Goal: Transaction & Acquisition: Purchase product/service

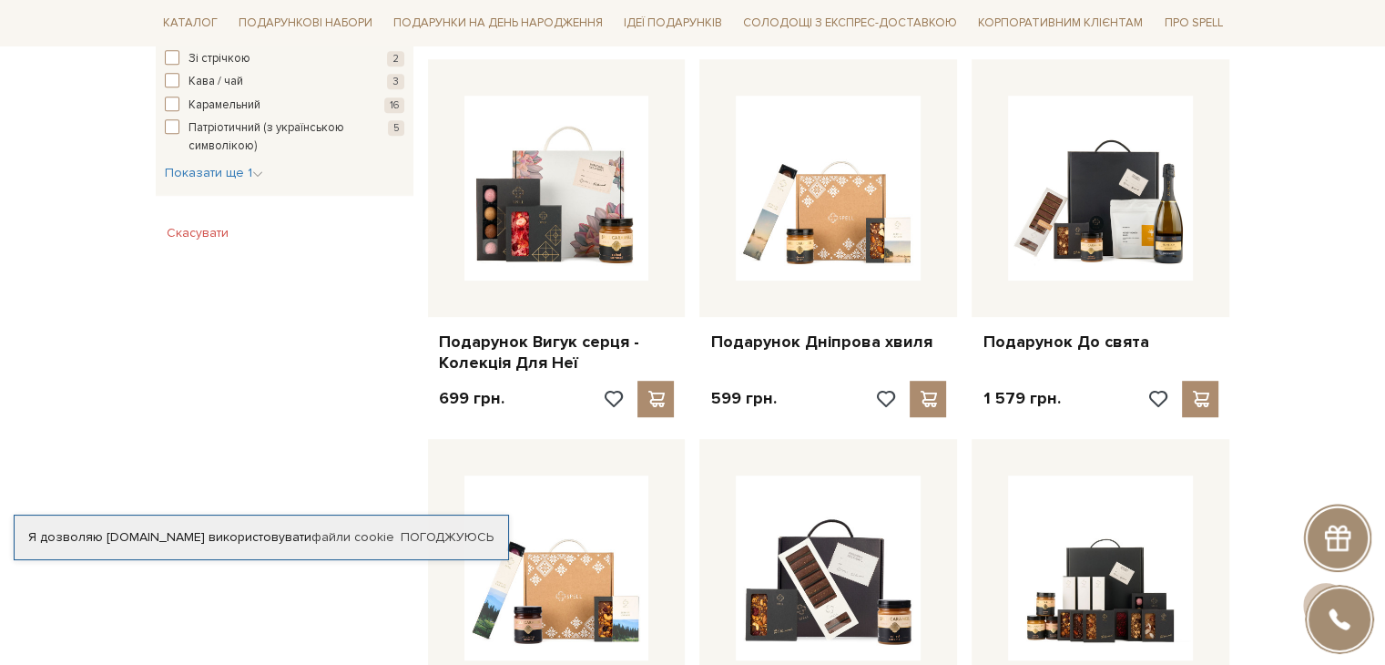
scroll to position [1020, 0]
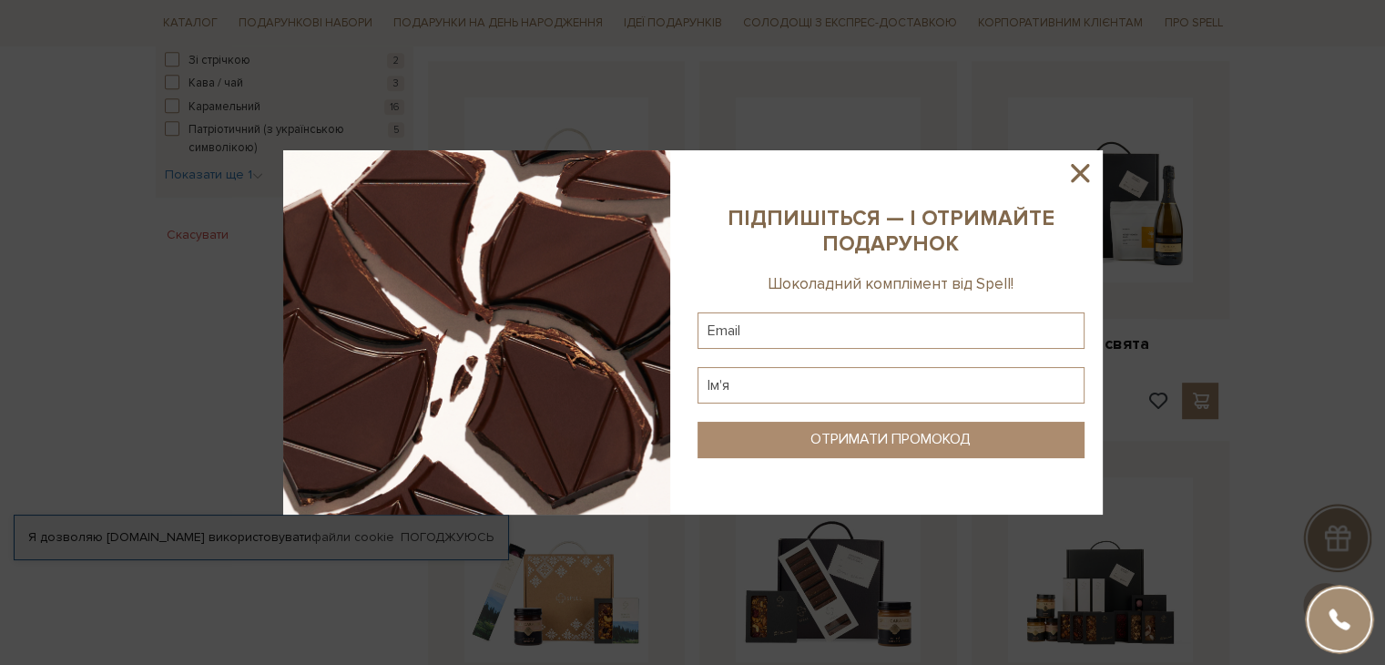
drag, startPoint x: 516, startPoint y: 331, endPoint x: 513, endPoint y: 320, distance: 11.5
click at [513, 320] on img at bounding box center [476, 332] width 387 height 364
click at [1086, 165] on icon at bounding box center [1080, 173] width 18 height 18
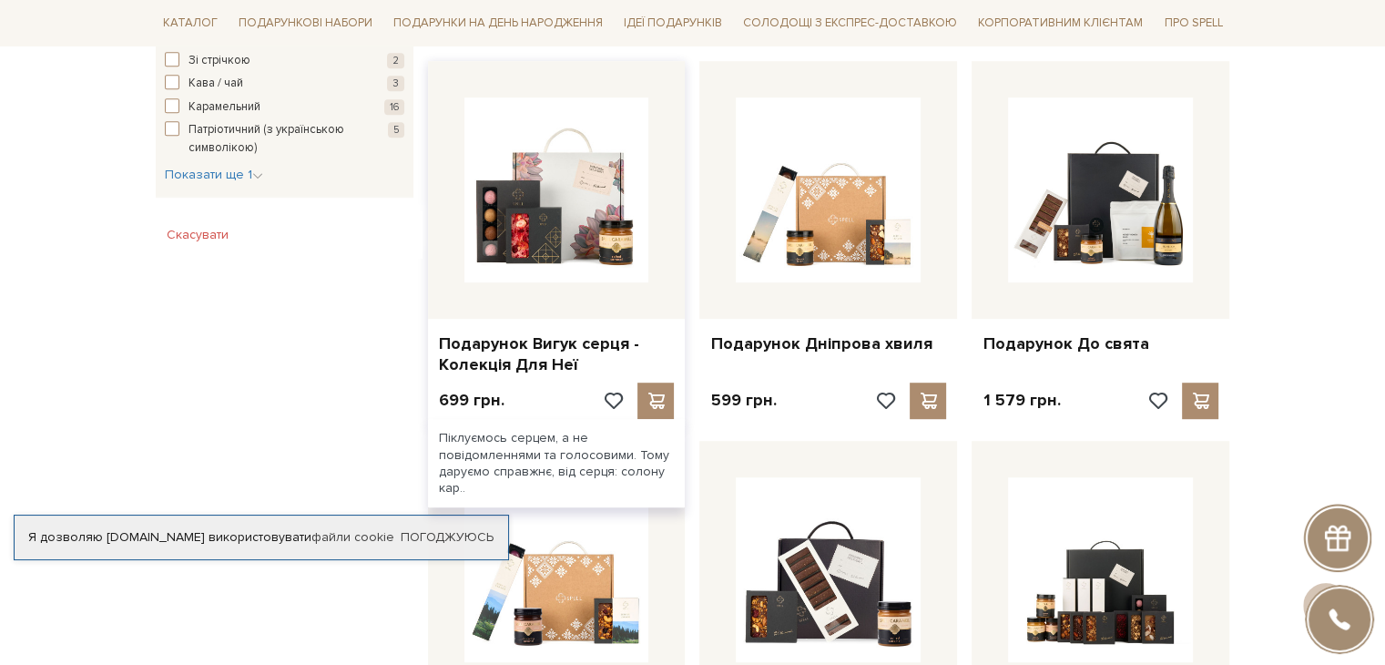
click at [539, 283] on div at bounding box center [557, 190] width 258 height 258
click at [521, 369] on link "Подарунок Вигук серця - Колекція Для Неї" at bounding box center [557, 354] width 236 height 43
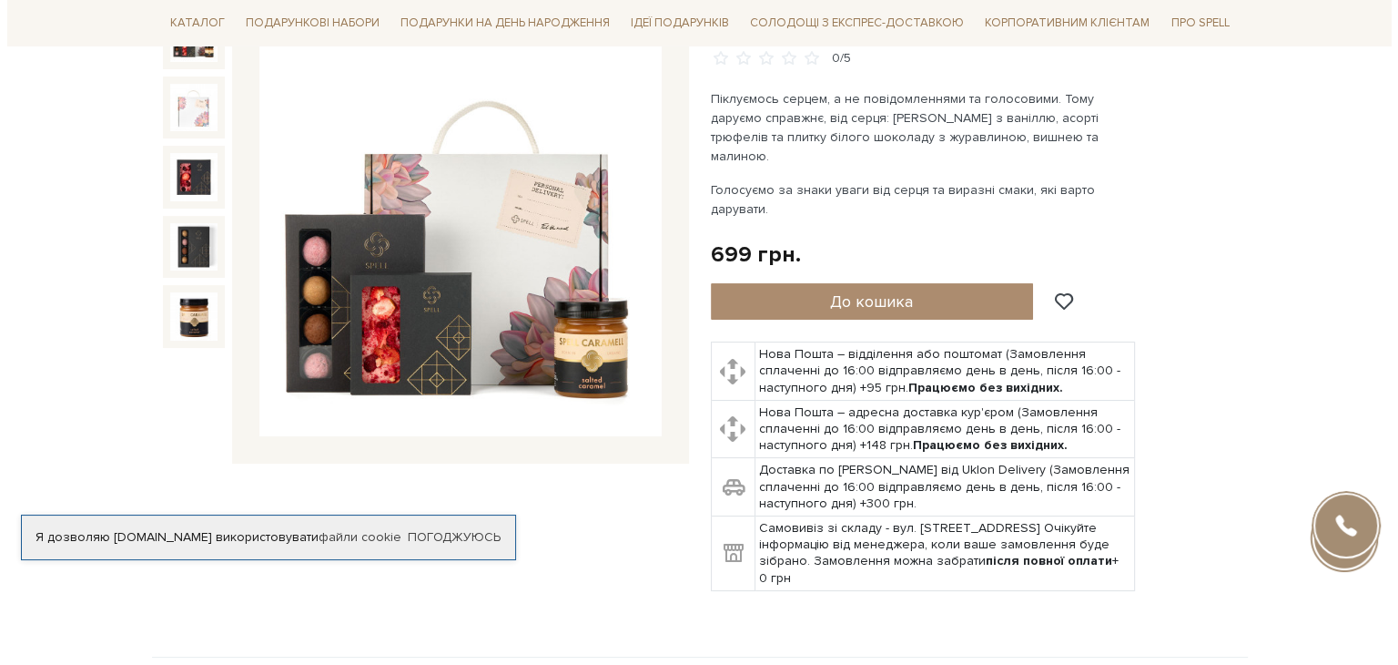
scroll to position [236, 0]
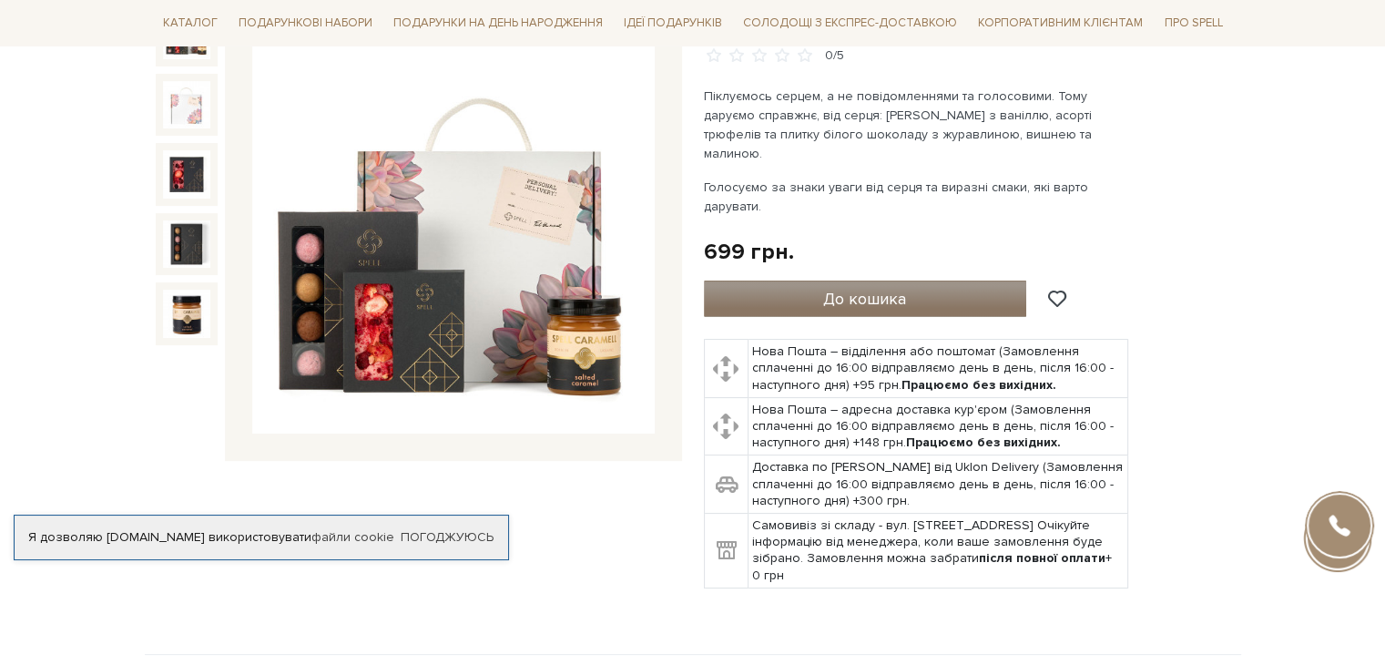
click at [788, 289] on button "До кошика" at bounding box center [865, 298] width 323 height 36
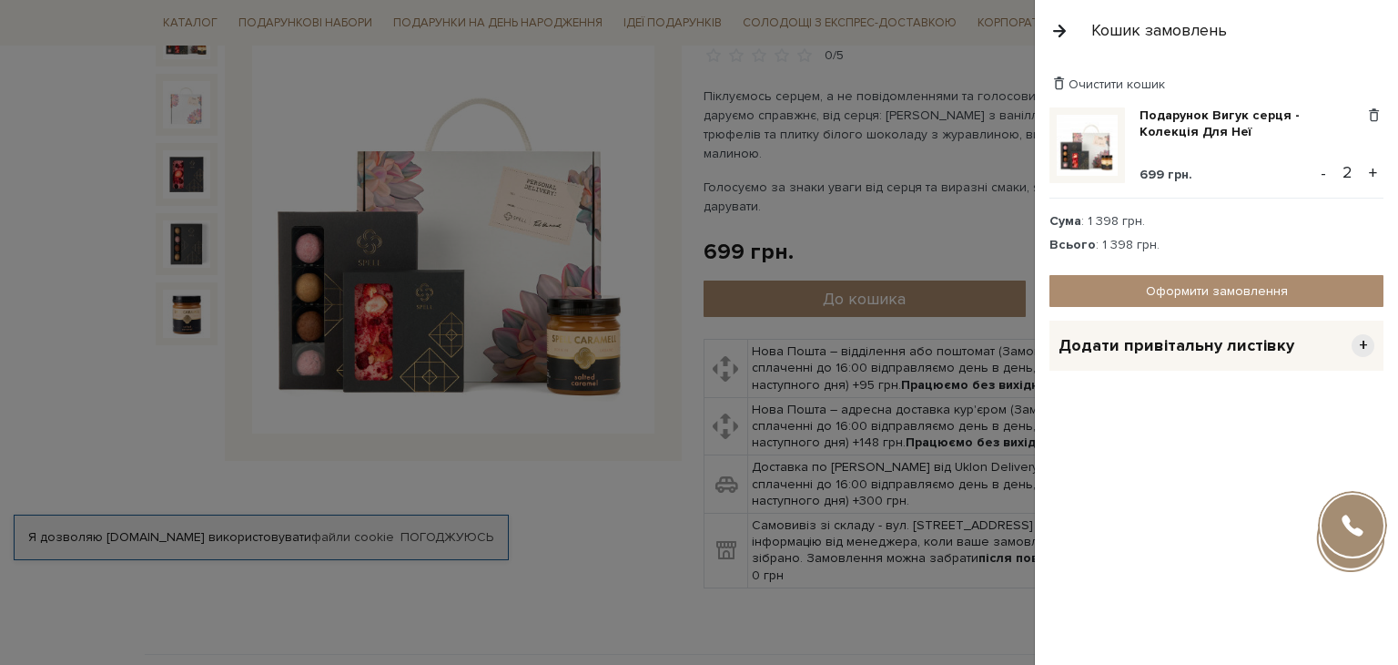
click at [1330, 174] on button "-" at bounding box center [1324, 172] width 18 height 27
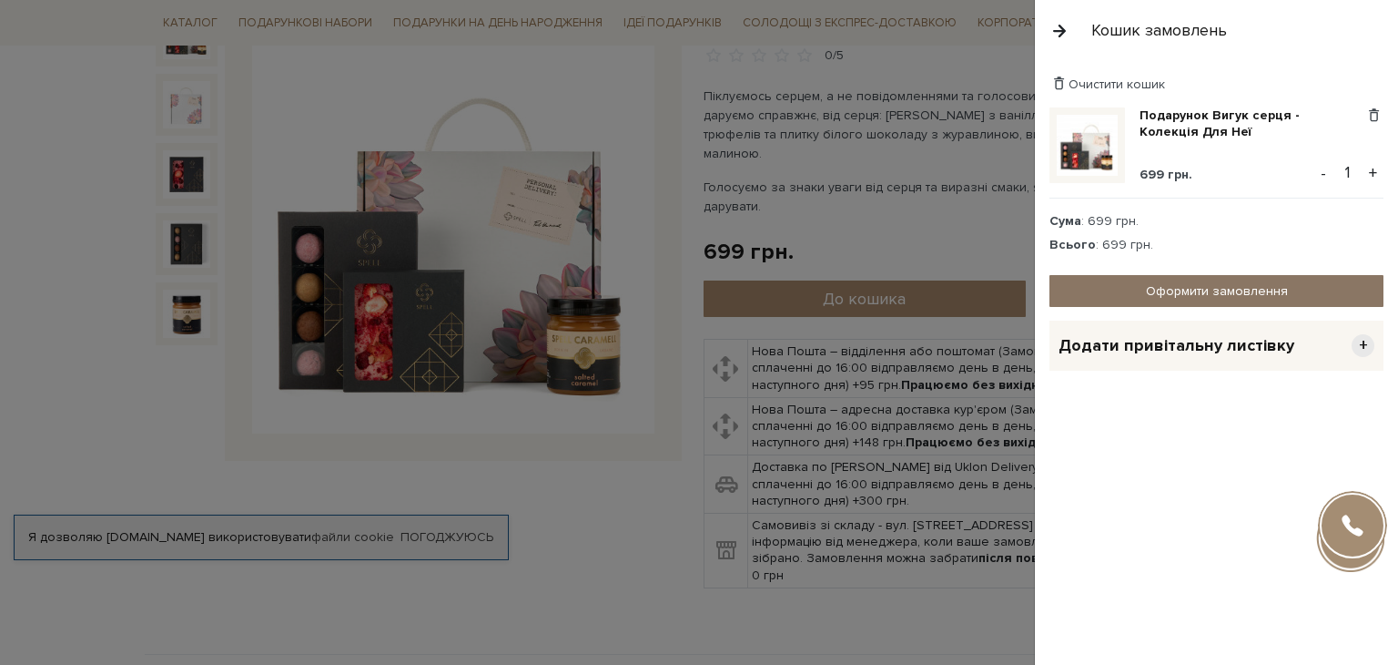
click at [1212, 290] on link "Оформити замовлення" at bounding box center [1217, 291] width 334 height 32
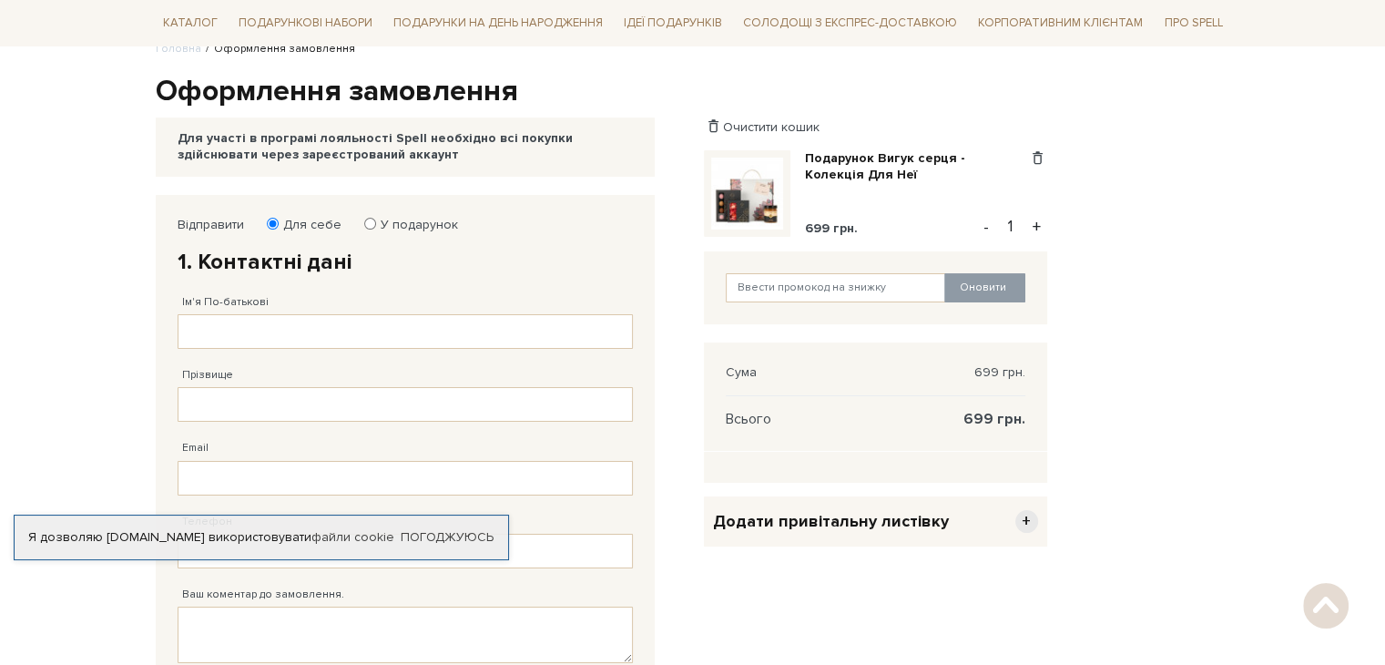
scroll to position [164, 0]
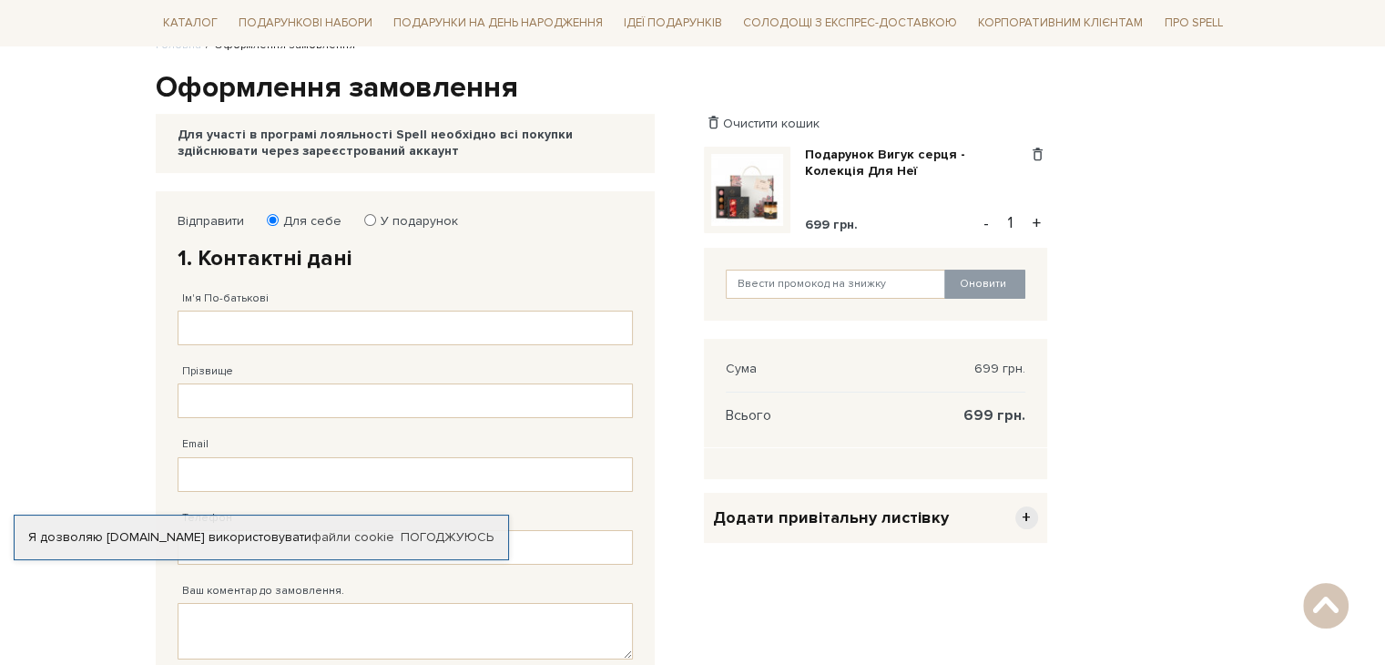
click at [364, 221] on input "У подарунок" at bounding box center [370, 220] width 12 height 12
radio input "true"
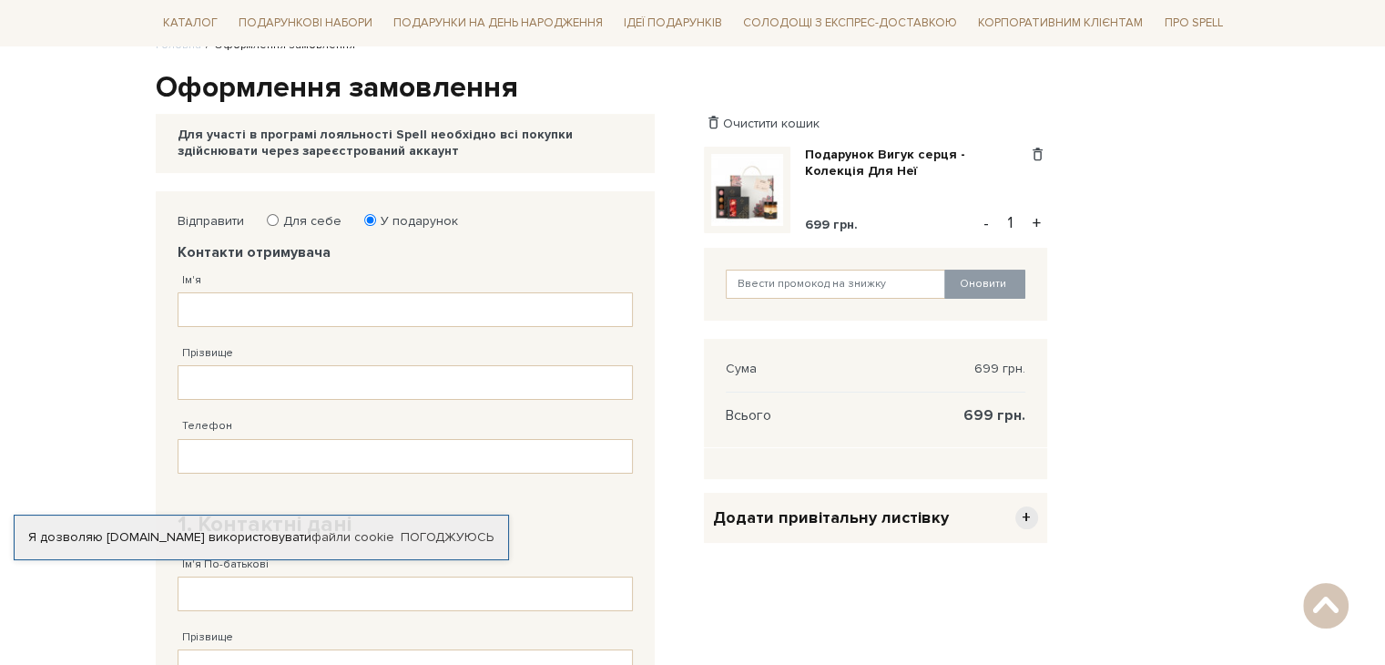
click at [285, 327] on div "Прізвище" at bounding box center [405, 363] width 455 height 73
click at [280, 314] on input "Ім'я" at bounding box center [405, 309] width 455 height 35
type input "[PERSON_NAME]"
click at [299, 384] on input "Прізвище" at bounding box center [405, 382] width 455 height 35
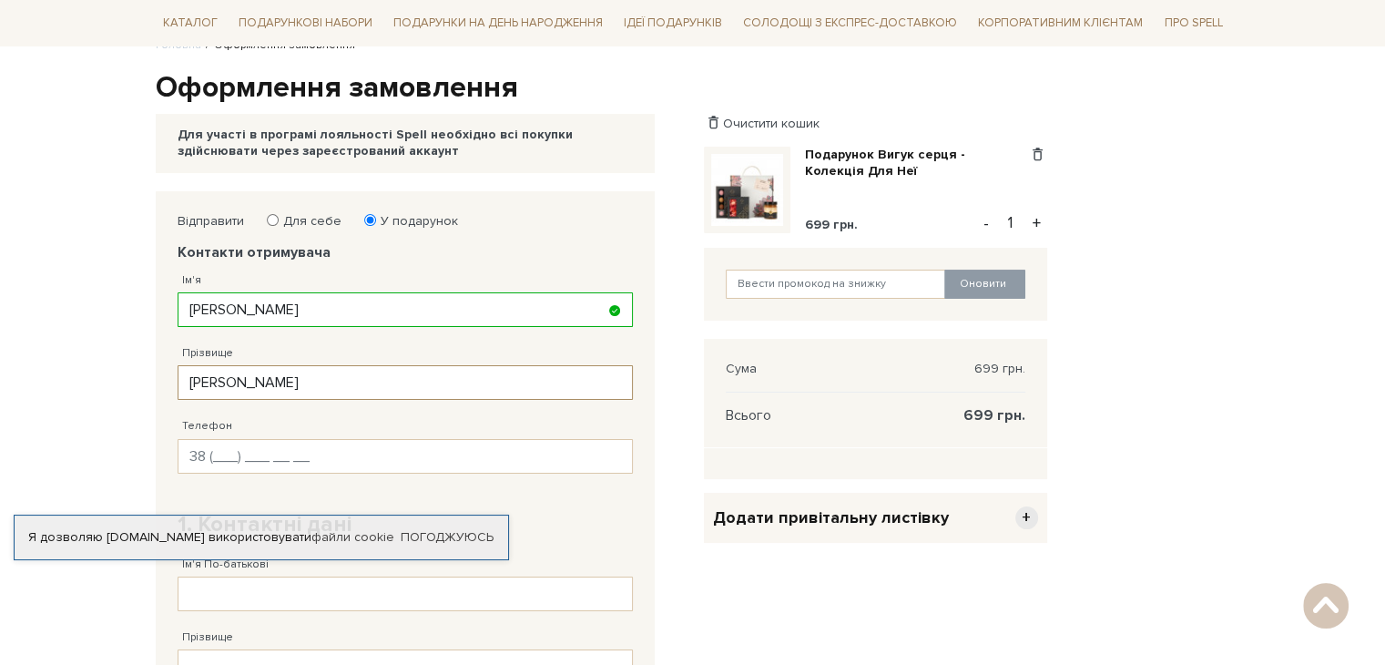
type input "[PERSON_NAME]"
click at [328, 454] on input "Телефон" at bounding box center [405, 456] width 455 height 35
type input "38 (0__) ___ __ __"
type input "[PHONE_NUMBER]"
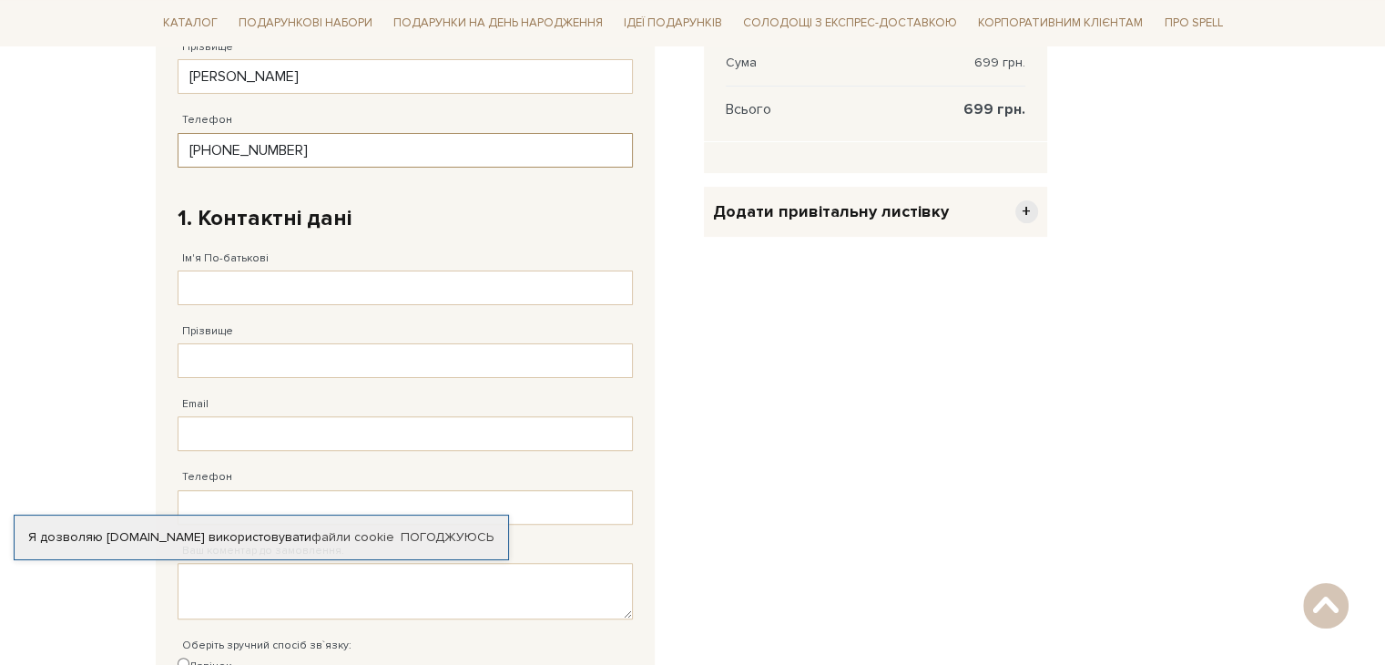
scroll to position [472, 0]
click at [387, 278] on input "Ім'я По-батькові" at bounding box center [405, 286] width 455 height 35
click at [457, 317] on div "Прізвище Заповніть поле від 1 до 128 символів!" at bounding box center [405, 339] width 455 height 73
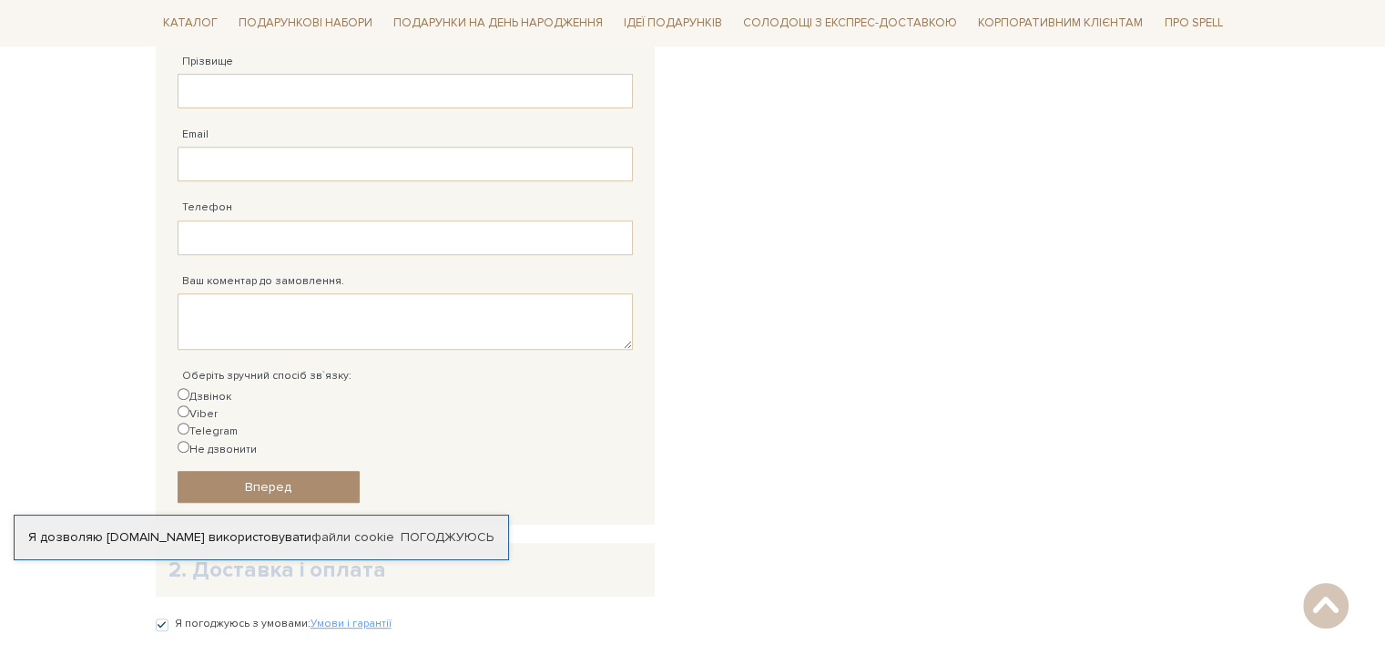
scroll to position [739, 0]
click at [238, 422] on label "Telegram" at bounding box center [208, 430] width 60 height 17
click at [189, 422] on input "Telegram" at bounding box center [184, 428] width 12 height 12
radio input "true"
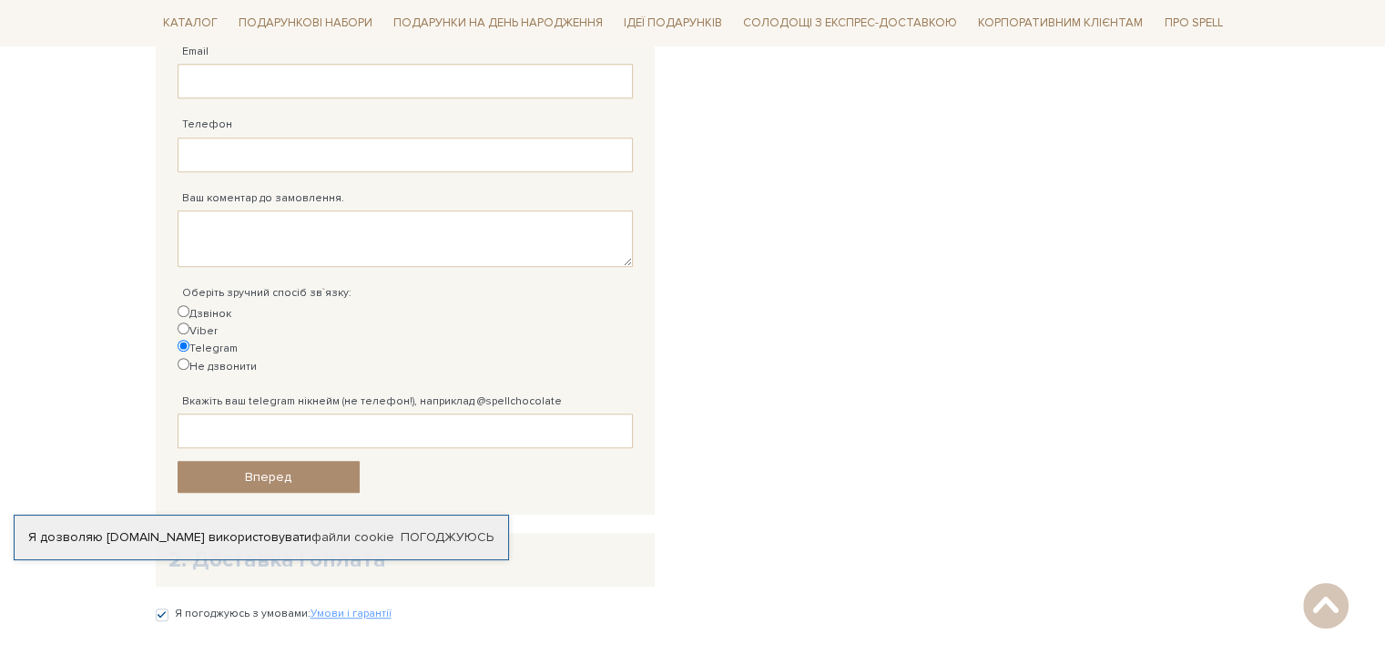
scroll to position [823, 0]
click at [341, 412] on input "Вкажіть ваш telegram нікнейм (не телефон!), наприклад @spellchocolate" at bounding box center [405, 429] width 455 height 35
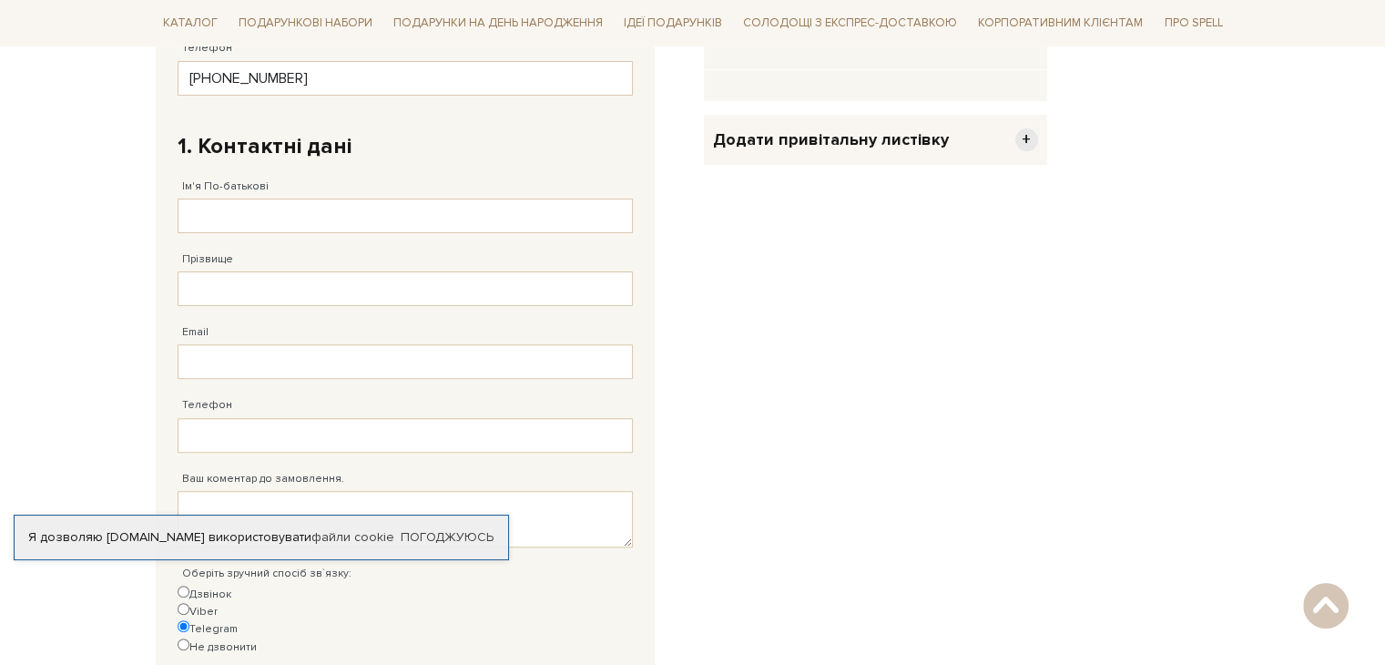
scroll to position [544, 0]
click at [348, 216] on input "Ім'я По-батькові" at bounding box center [405, 213] width 455 height 35
type input "[PERSON_NAME]"
click at [248, 285] on input "Прізвище" at bounding box center [405, 286] width 455 height 35
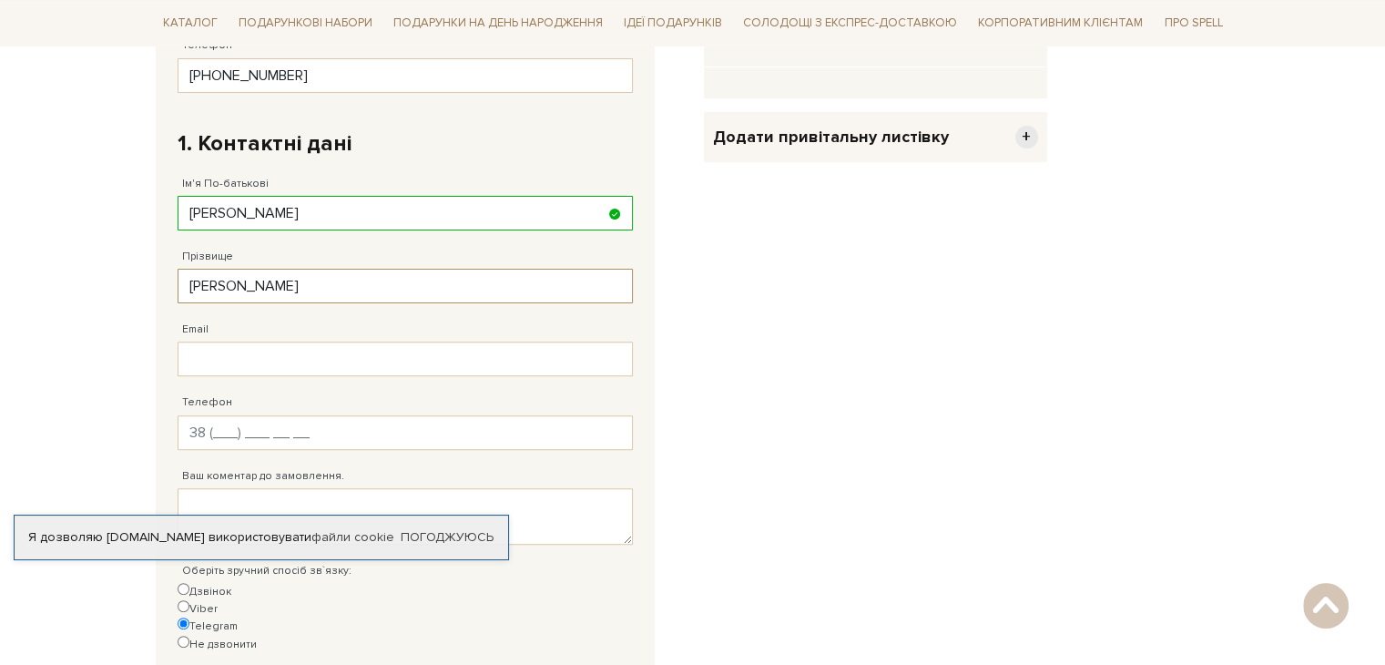
type input "[PERSON_NAME]"
click at [250, 421] on input "Телефон" at bounding box center [405, 432] width 455 height 35
type input "[PHONE_NUMBER]"
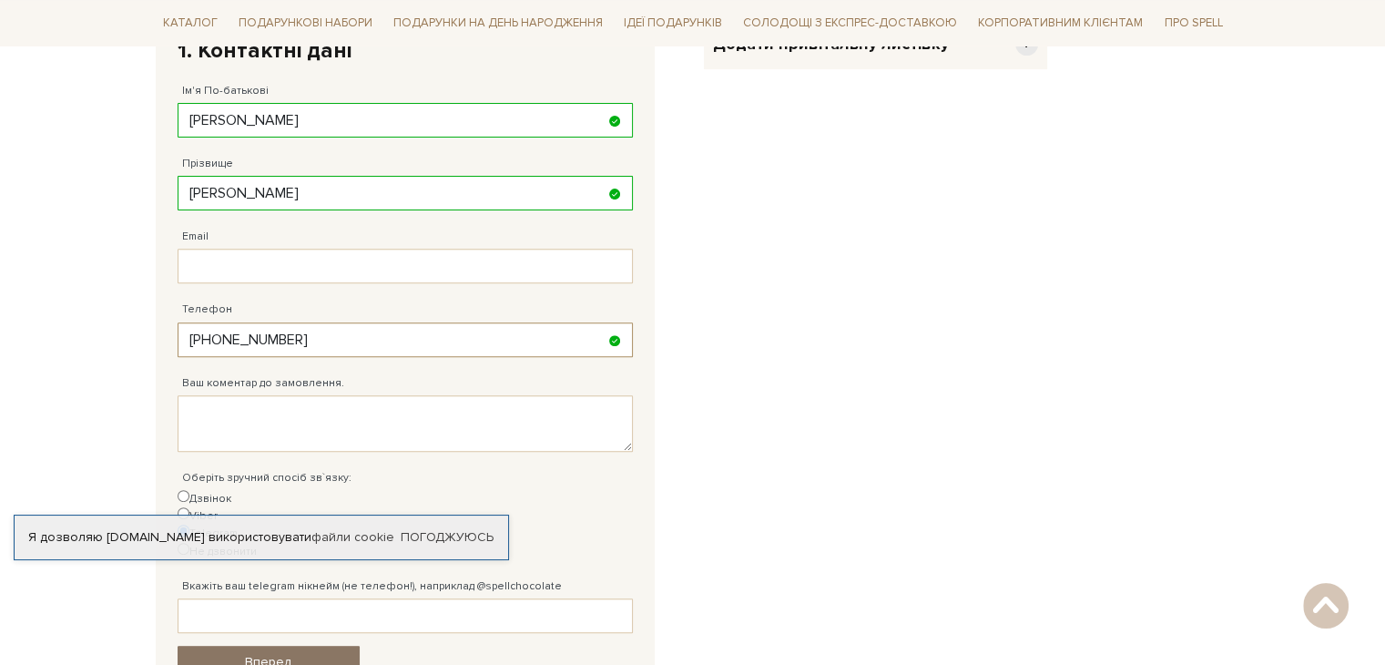
scroll to position [721, 0]
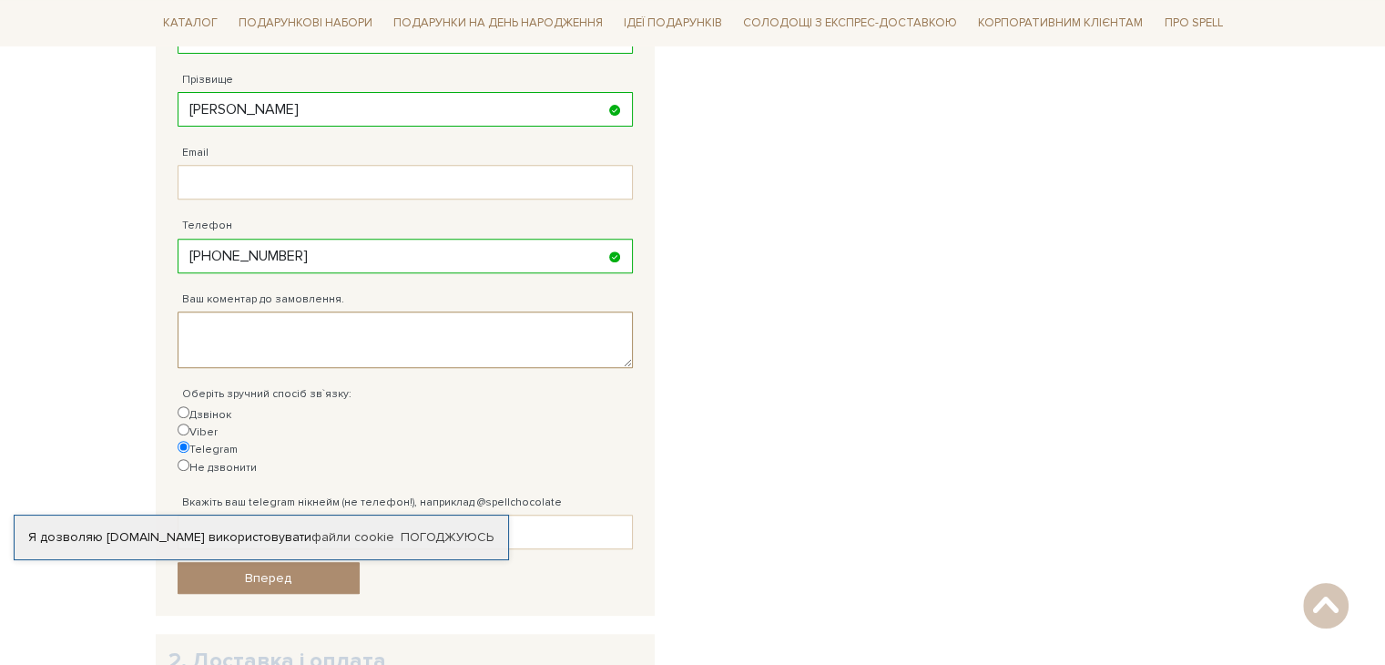
click at [368, 331] on textarea "Ваш коментар до замовлення." at bounding box center [405, 339] width 455 height 56
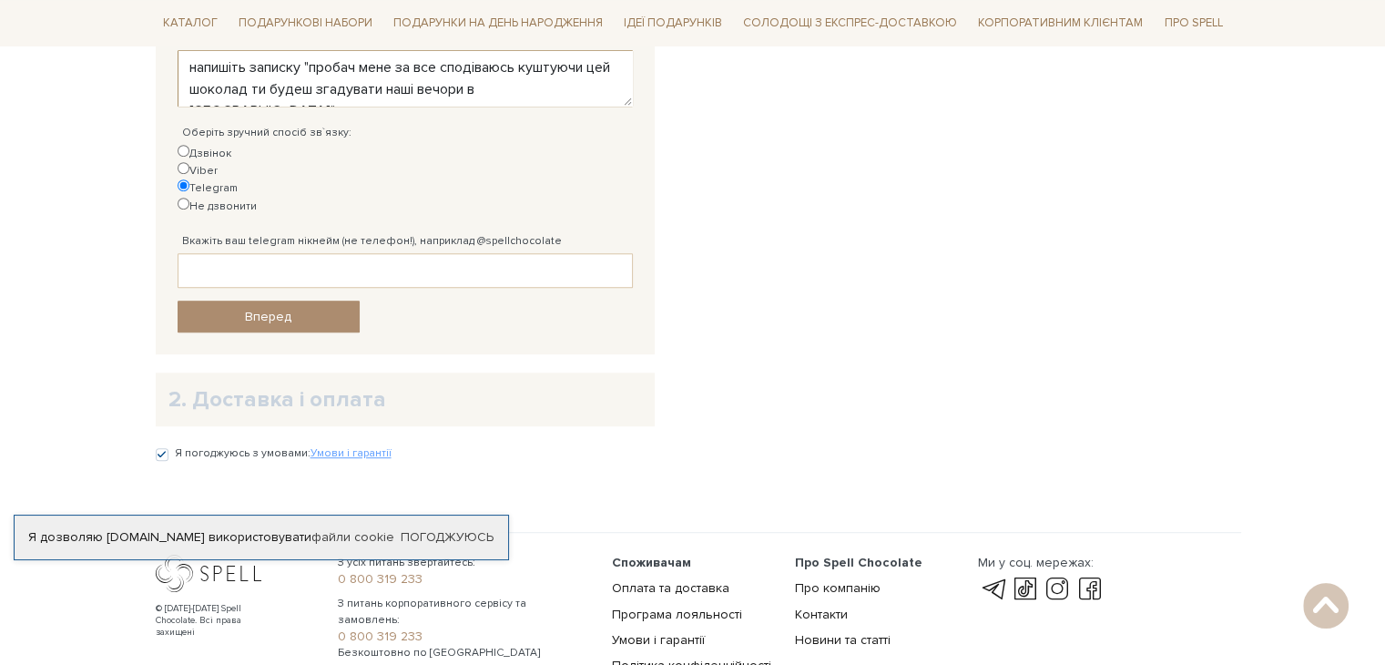
scroll to position [1078, 0]
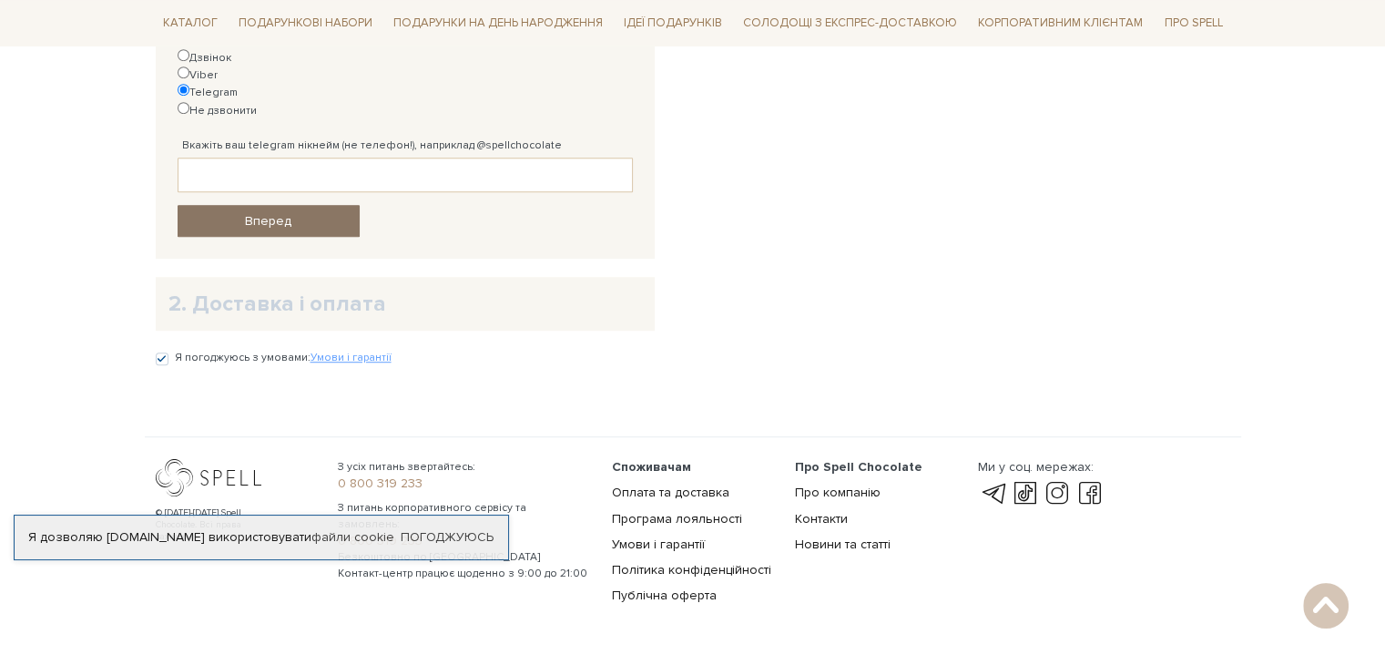
type textarea "напишіть записку "пробач мене за все сподіваюсь куштуючи цей шоколад ти будеш з…"
click at [279, 213] on span "Вперед" at bounding box center [268, 220] width 46 height 15
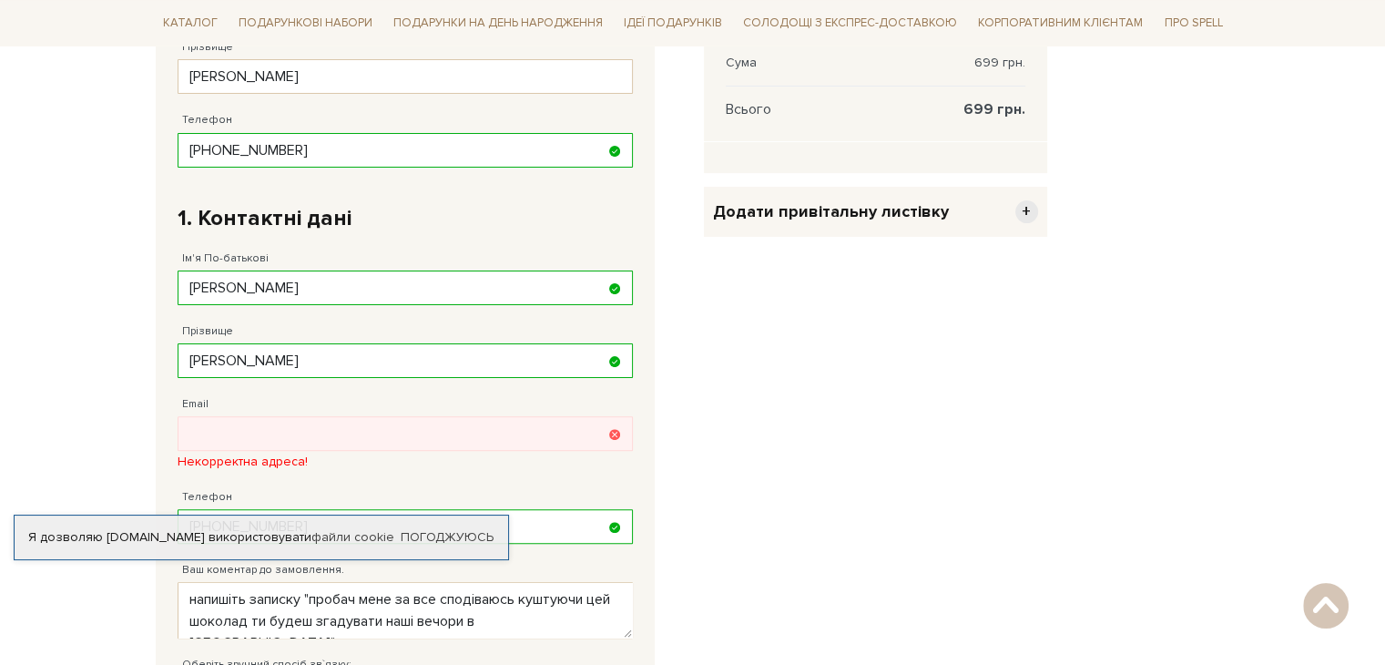
scroll to position [470, 0]
click at [438, 434] on input "Email" at bounding box center [405, 433] width 455 height 35
type input "[EMAIL_ADDRESS][DOMAIN_NAME]"
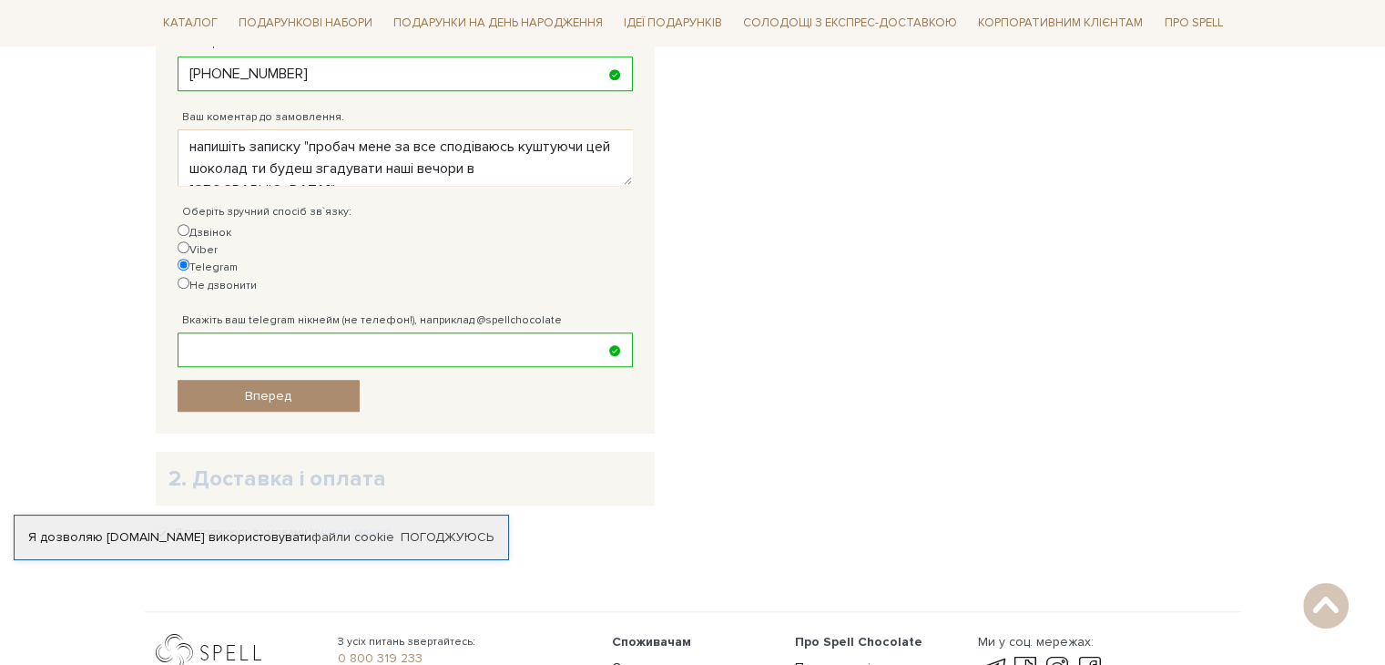
scroll to position [1078, 0]
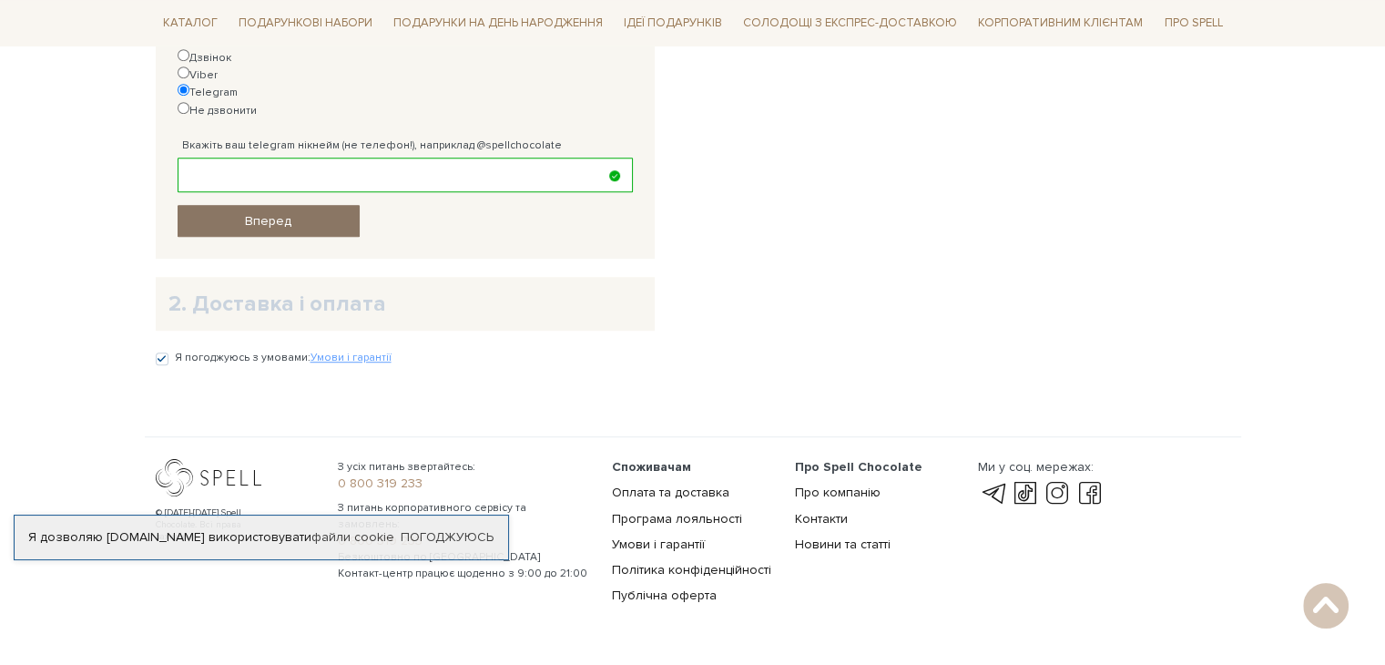
click at [276, 205] on link "Вперед" at bounding box center [269, 221] width 182 height 32
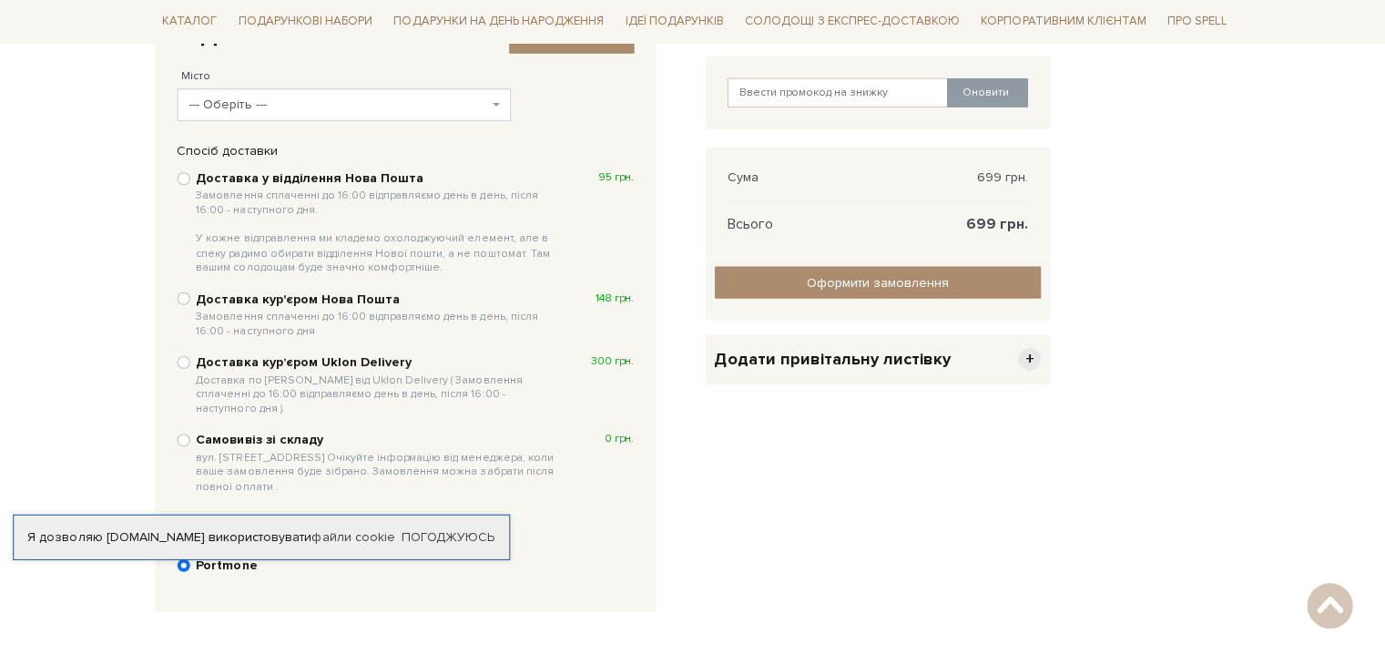
scroll to position [353, 0]
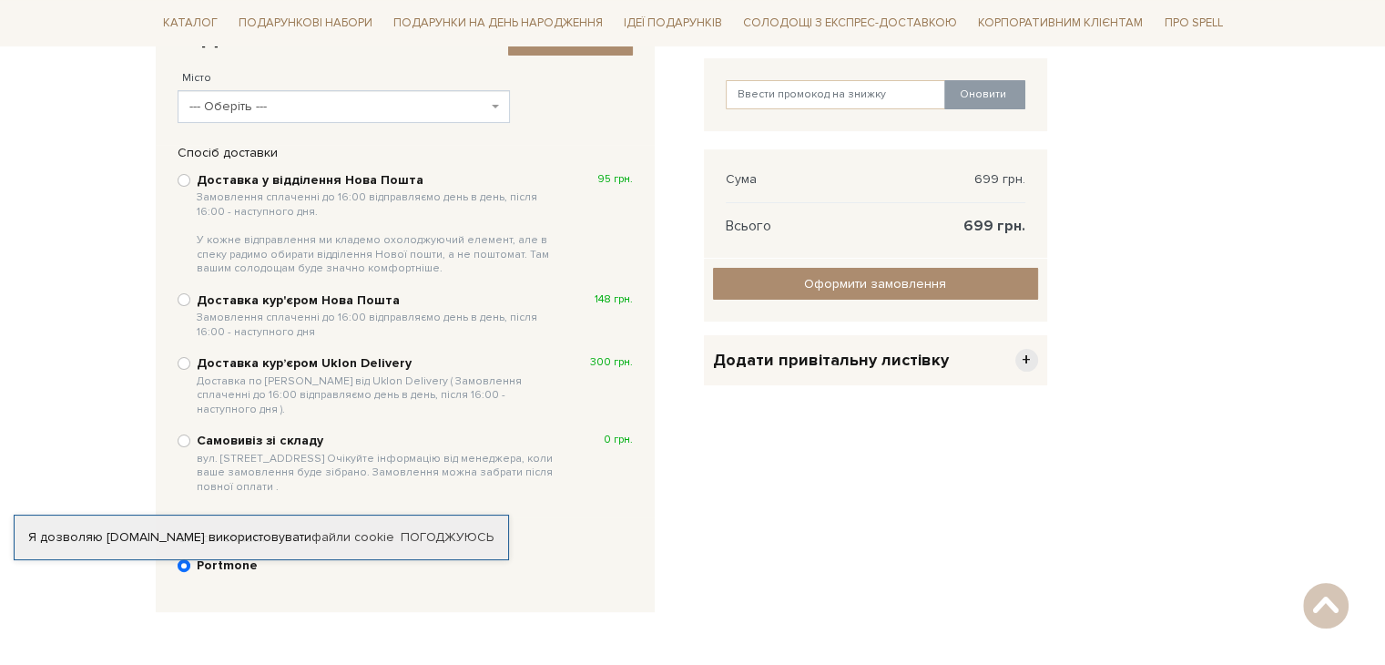
click at [308, 296] on b "Доставка кур'єром Нова Пошта Замовлення сплаченні до 16:00 відправляємо день в …" at bounding box center [378, 315] width 363 height 46
click at [190, 296] on input "Доставка кур'єром Нова Пошта Замовлення сплаченні до 16:00 відправляємо день в …" at bounding box center [184, 299] width 13 height 13
radio input "true"
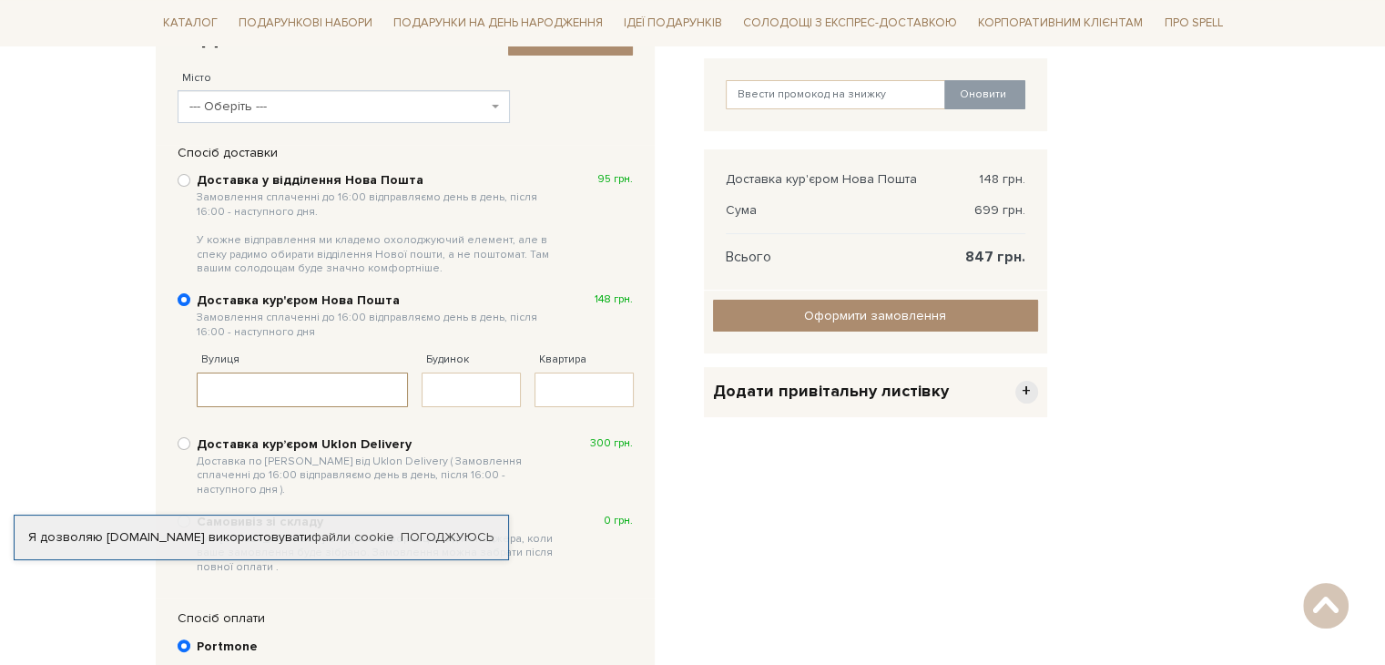
click at [342, 391] on input "Вулиця" at bounding box center [303, 389] width 212 height 35
click at [108, 92] on body "Подарункові набори SALE Корпоративним клієнтам Доставка і оплата Консультація: …" at bounding box center [692, 308] width 1385 height 1323
click at [189, 193] on div "Доставка у відділення Нова Пошта Замовлення сплаченні до 16:00 відправляємо ден…" at bounding box center [405, 223] width 455 height 107
click at [184, 183] on input "Доставка у відділення Нова Пошта Замовлення сплаченні до 16:00 відправляємо ден…" at bounding box center [184, 180] width 13 height 13
radio input "true"
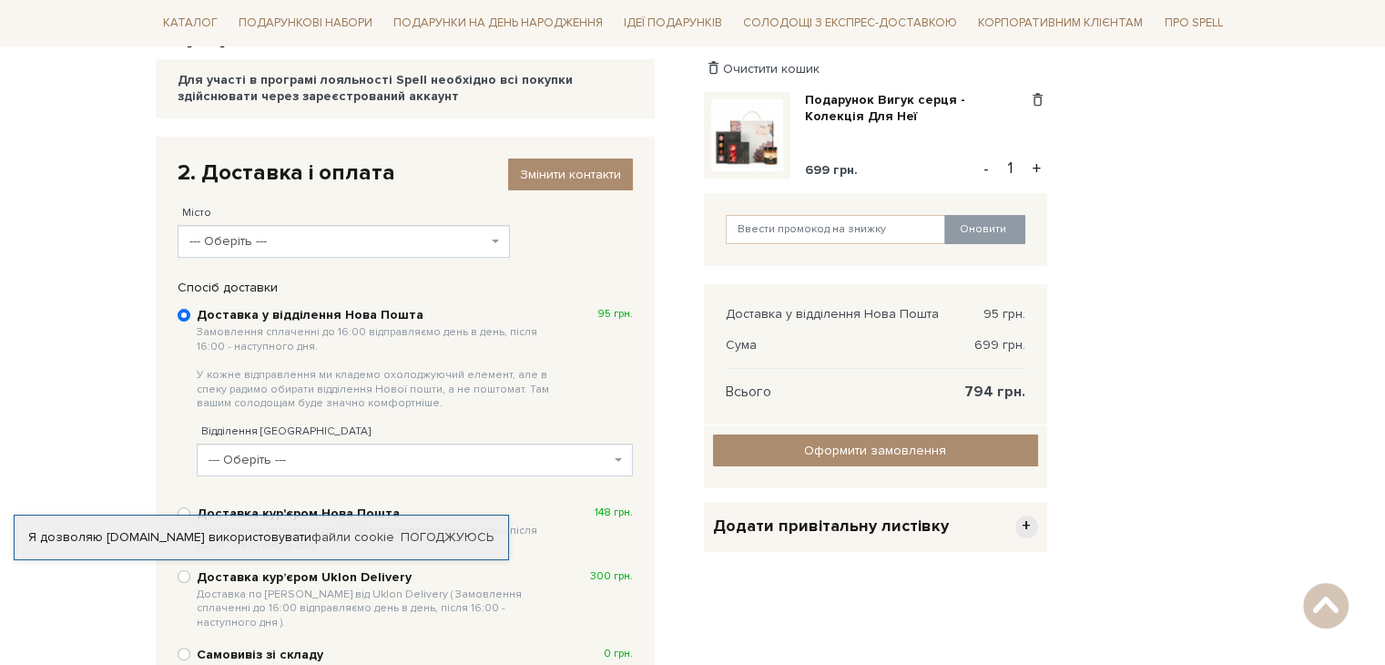
scroll to position [215, 0]
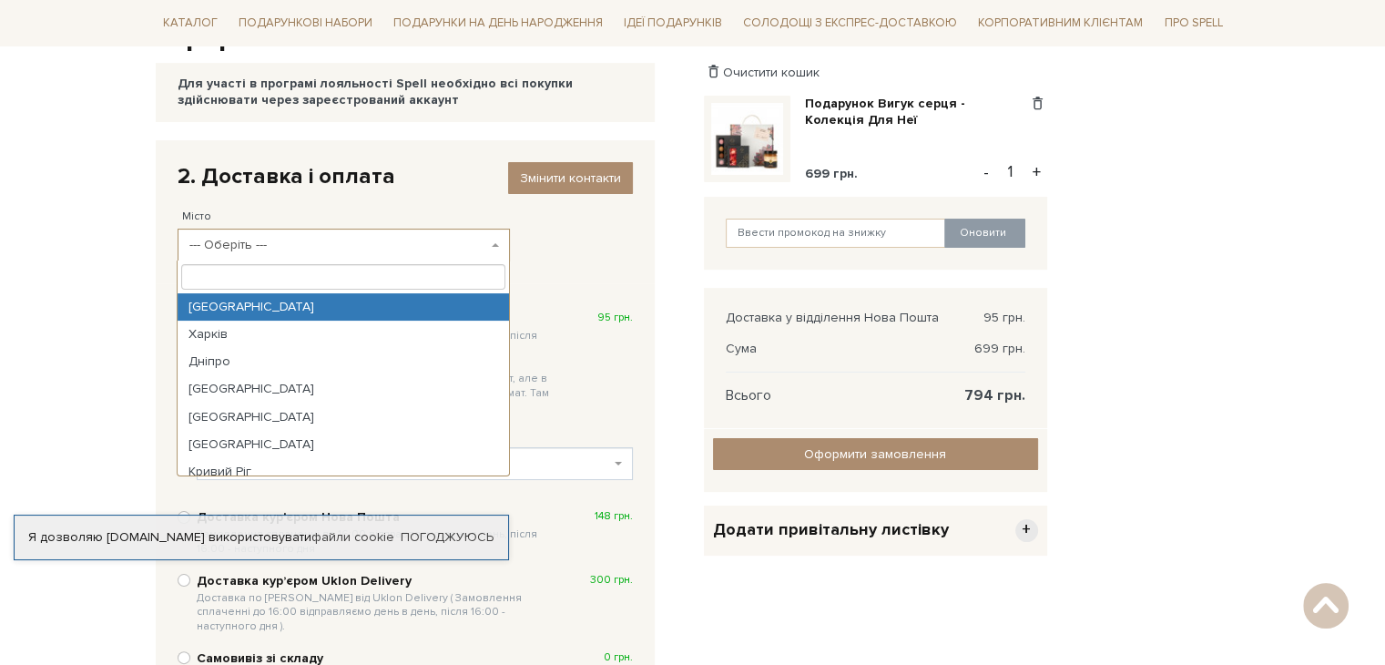
click at [251, 256] on span "--- Оберіть ---" at bounding box center [344, 244] width 332 height 33
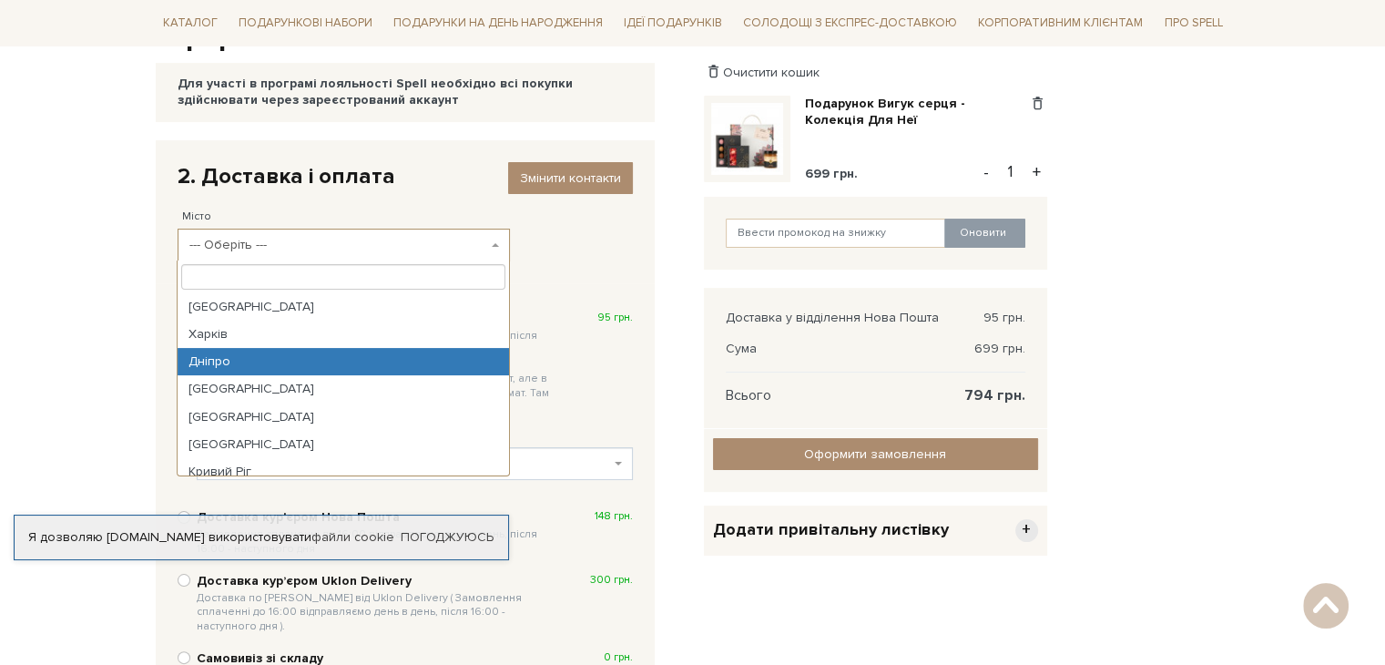
type input "м"
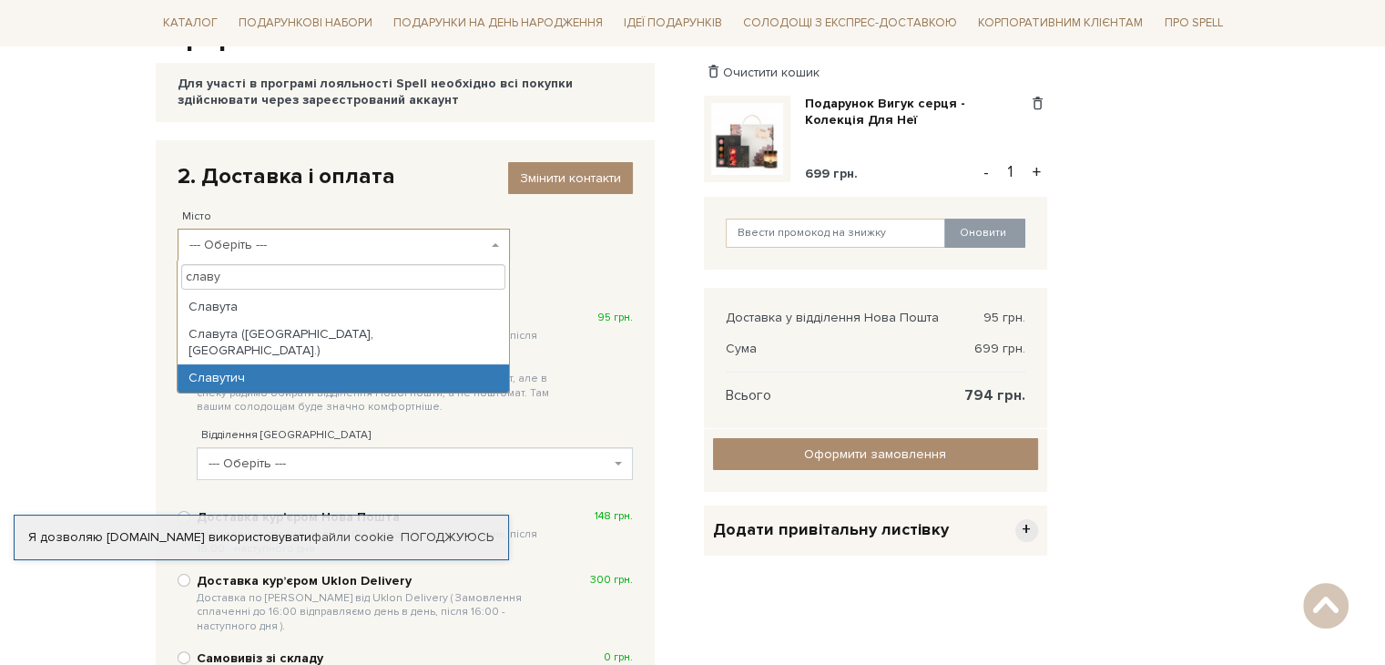
type input "славу"
select select "Славутич"
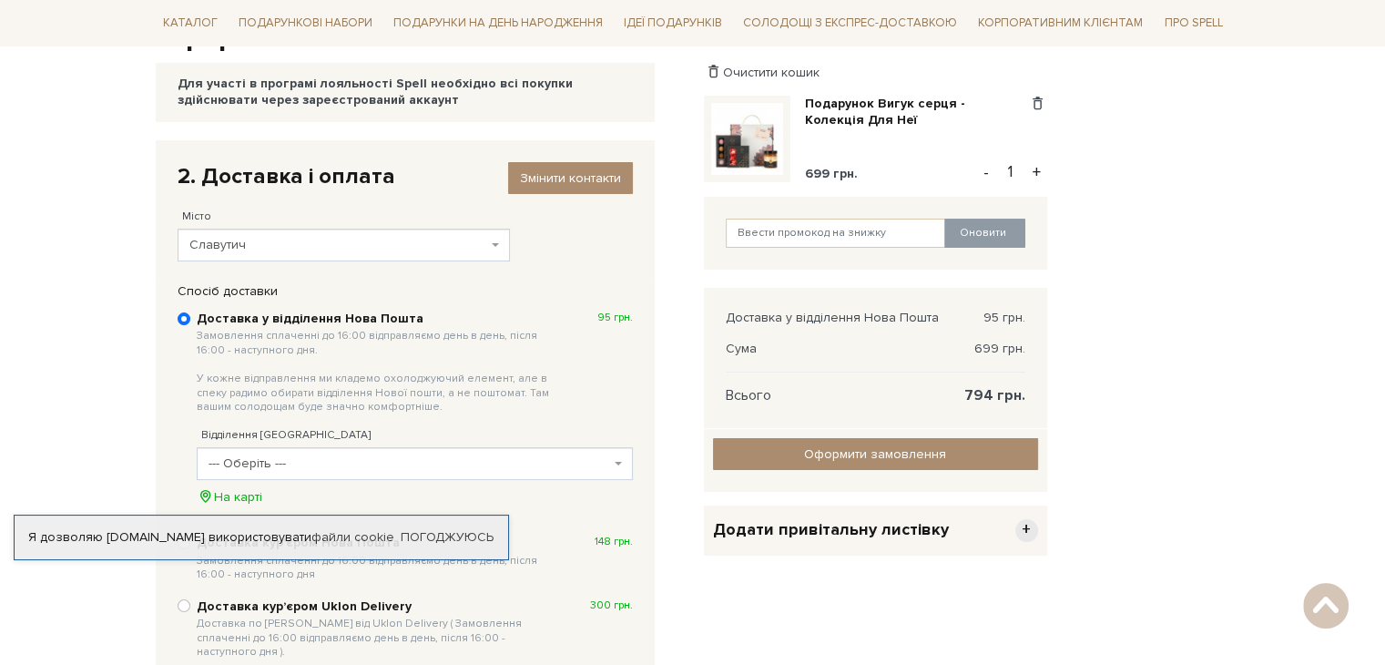
drag, startPoint x: 364, startPoint y: 452, endPoint x: 409, endPoint y: 470, distance: 47.8
click at [409, 470] on span "--- Оберіть ---" at bounding box center [415, 463] width 436 height 33
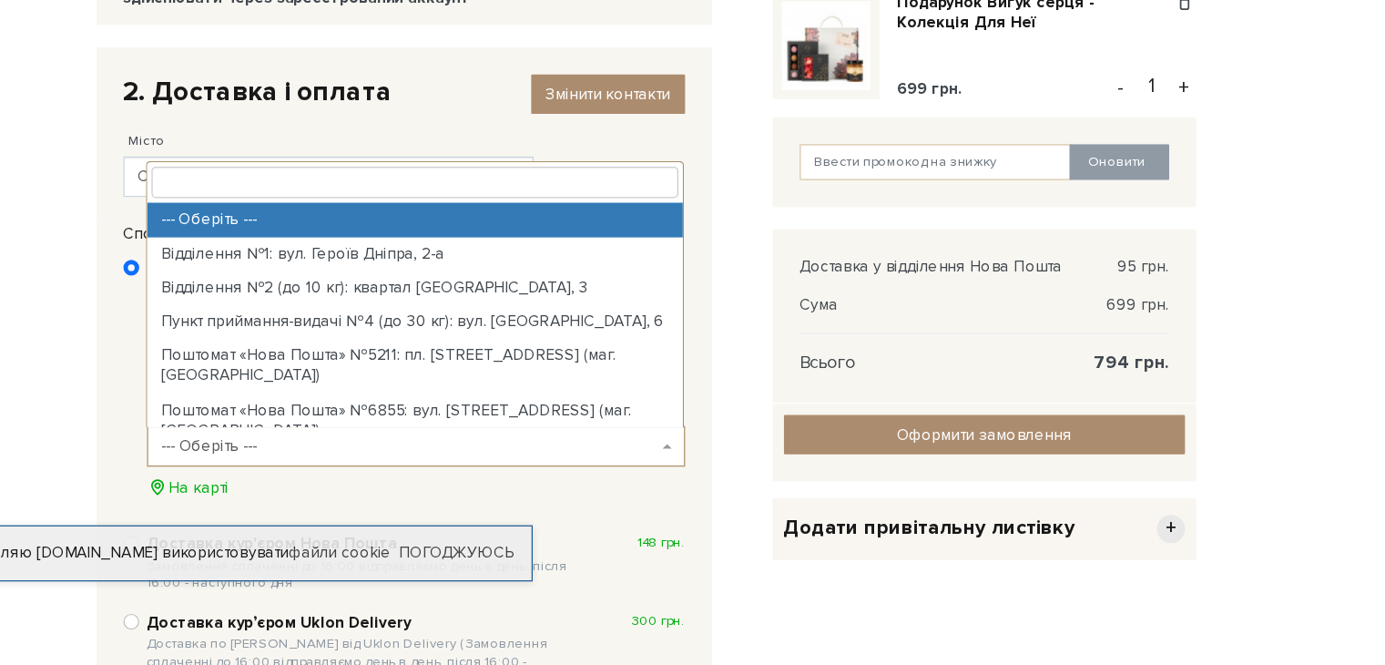
scroll to position [228, 0]
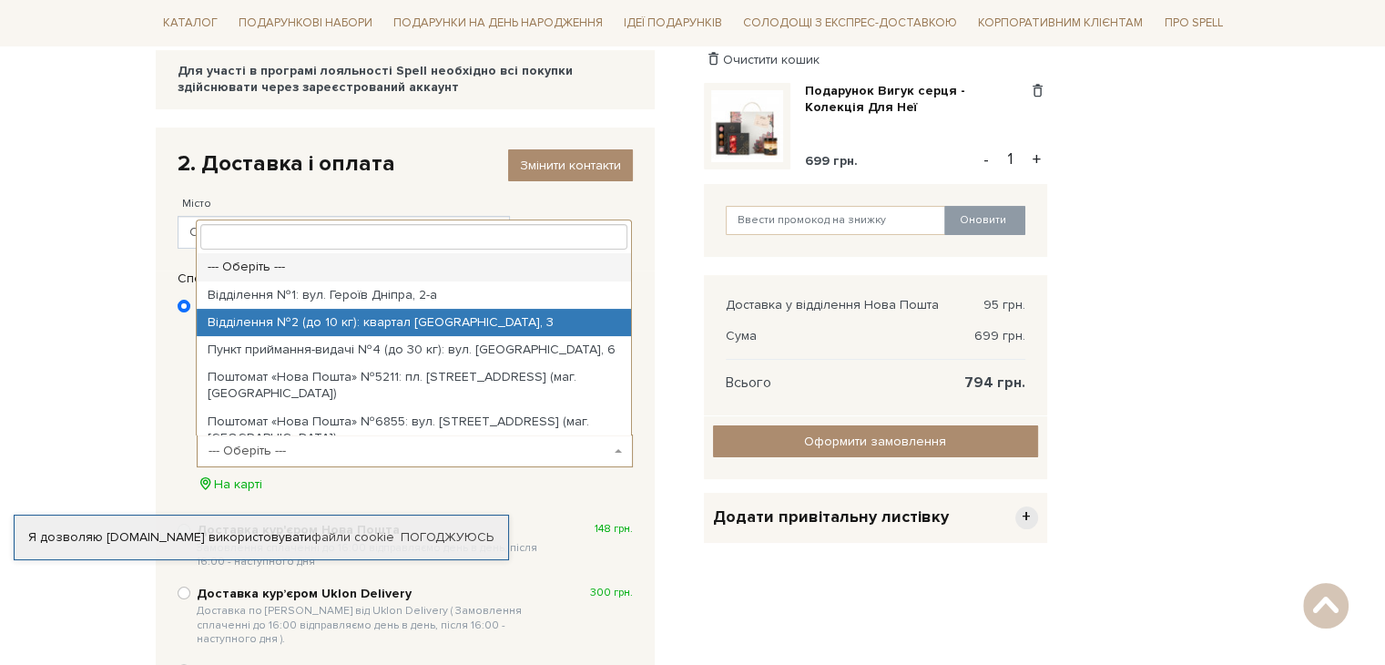
select select "Відділення №2 (до 10 кг): квартал [GEOGRAPHIC_DATA], 3"
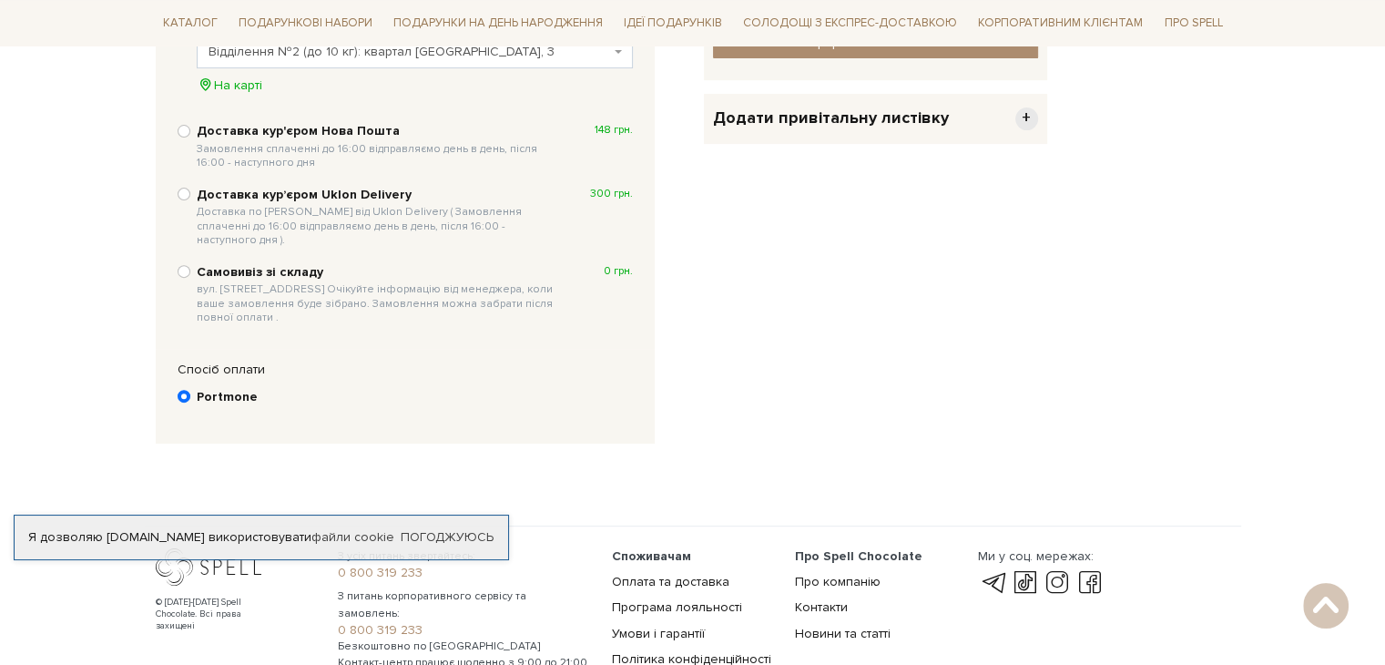
scroll to position [626, 0]
click at [183, 390] on input "Portmone" at bounding box center [184, 396] width 13 height 13
click at [282, 422] on div "Спосіб оплати Ви маєте вибрати спосіб оплати Portmone" at bounding box center [405, 396] width 499 height 95
click at [215, 389] on b "Portmone" at bounding box center [227, 397] width 61 height 16
click at [190, 390] on input "Portmone" at bounding box center [184, 396] width 13 height 13
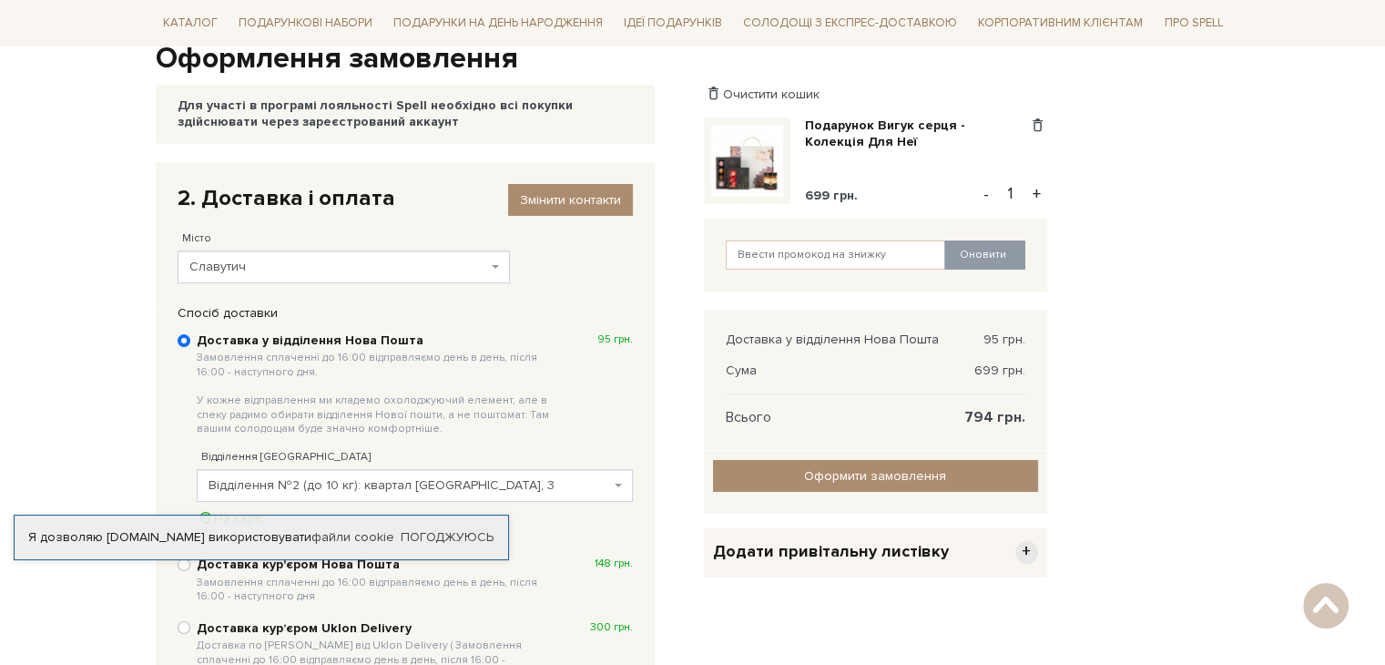
scroll to position [0, 0]
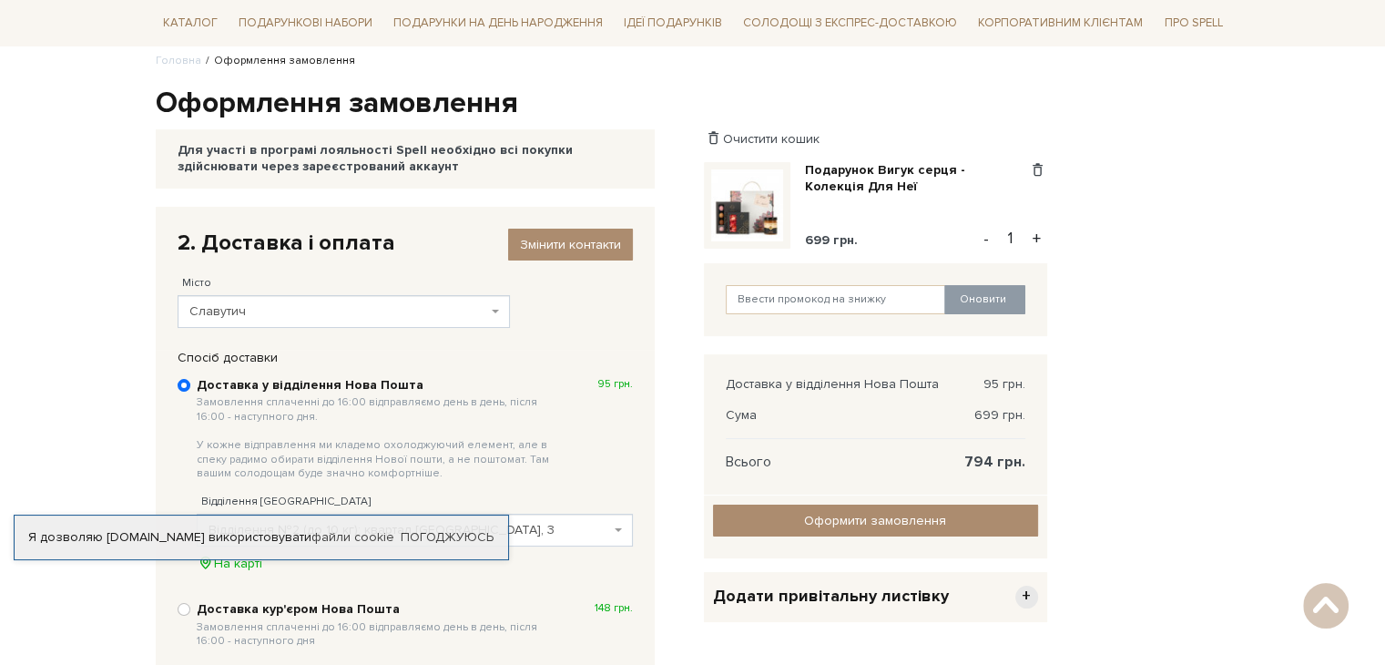
click at [794, 159] on div "Очистити кошик Подарунок Вигук серця - Колекція Для Неї 699 грн. Видалити Додат…" at bounding box center [875, 312] width 343 height 364
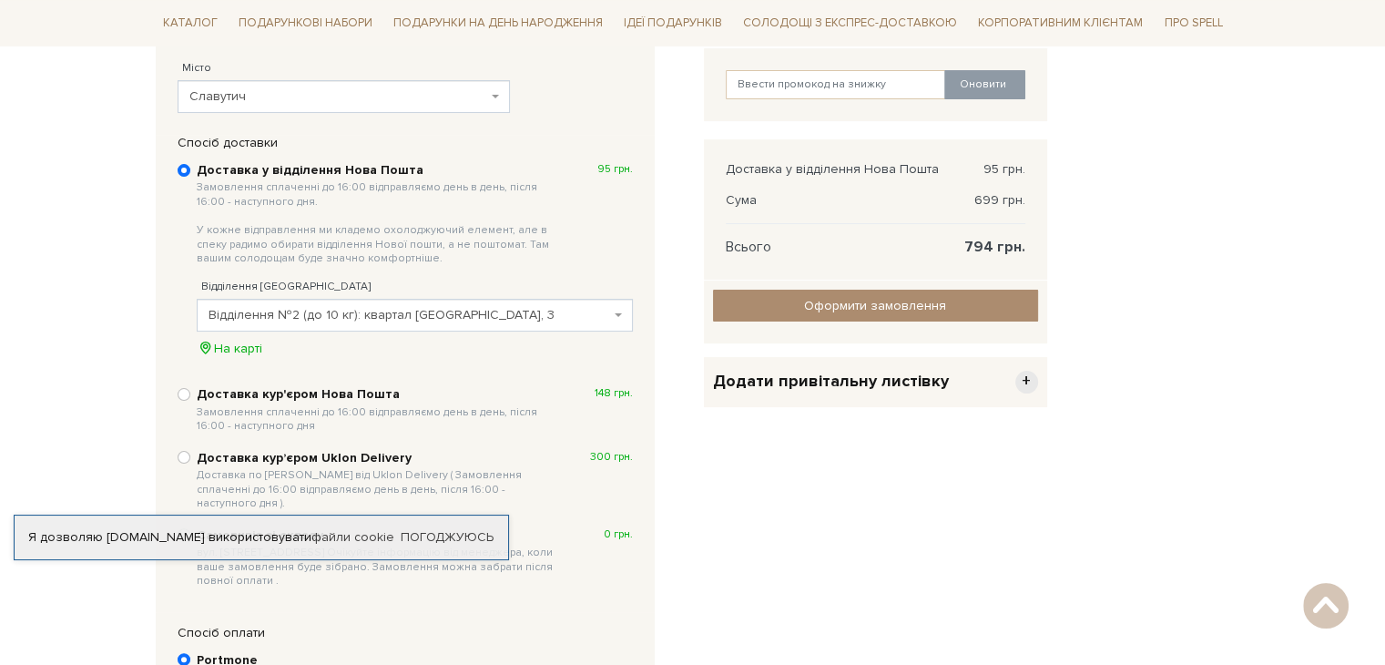
scroll to position [367, 0]
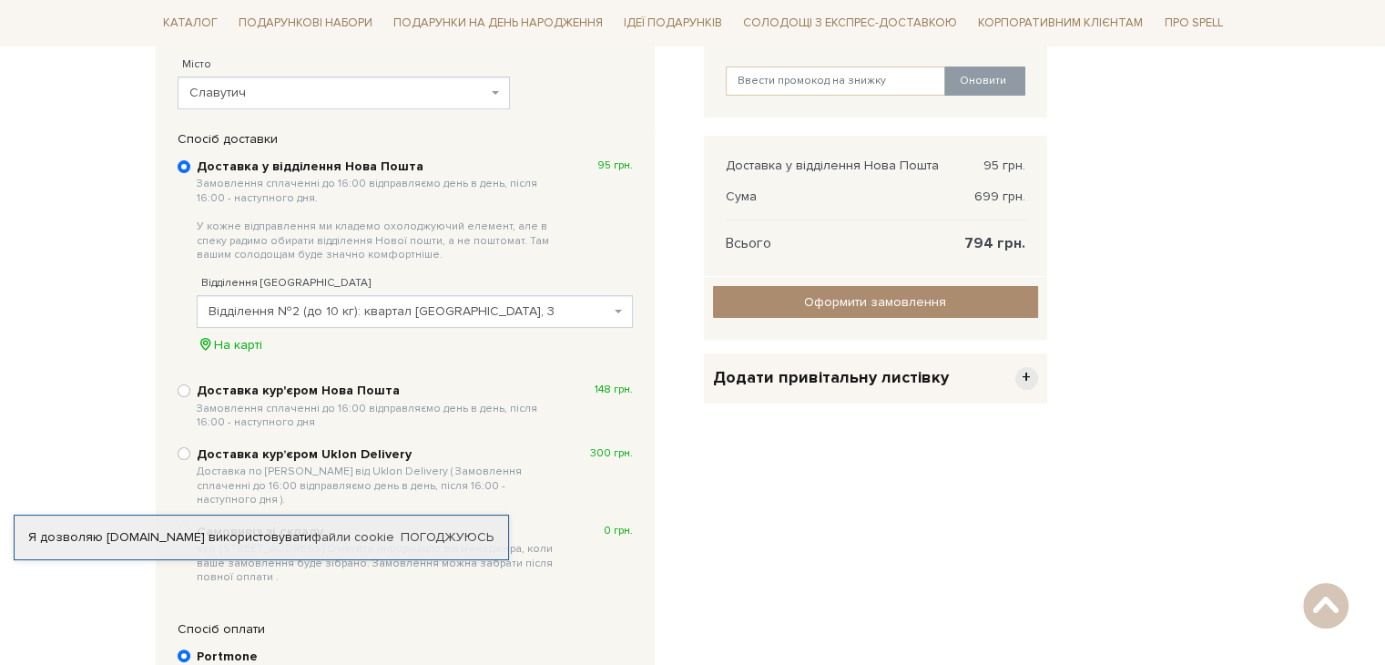
click at [72, 178] on body "Подарункові набори SALE Корпоративним клієнтам Доставка і оплата Консультація: …" at bounding box center [692, 306] width 1385 height 1346
click at [762, 310] on input "Оформити замовлення" at bounding box center [875, 302] width 325 height 32
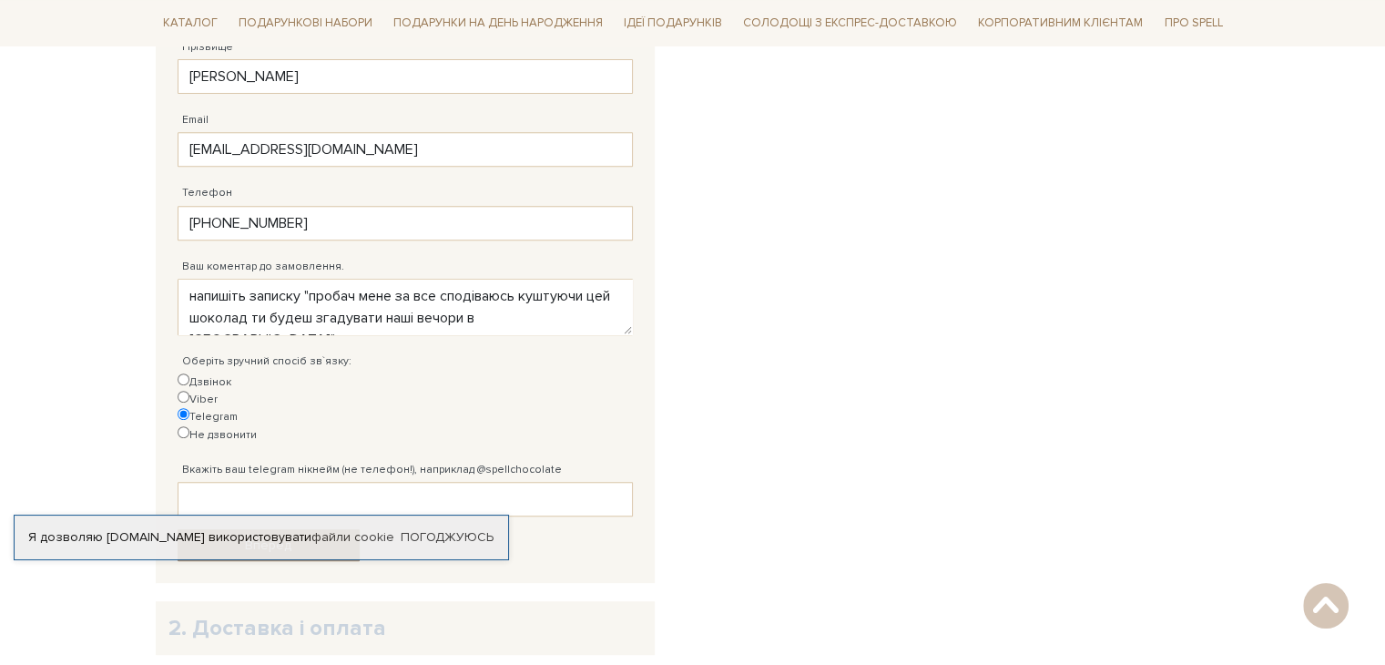
scroll to position [753, 0]
drag, startPoint x: 360, startPoint y: 580, endPoint x: 388, endPoint y: 580, distance: 27.3
click at [388, 614] on h2 "2. Доставка і оплата" at bounding box center [404, 628] width 473 height 28
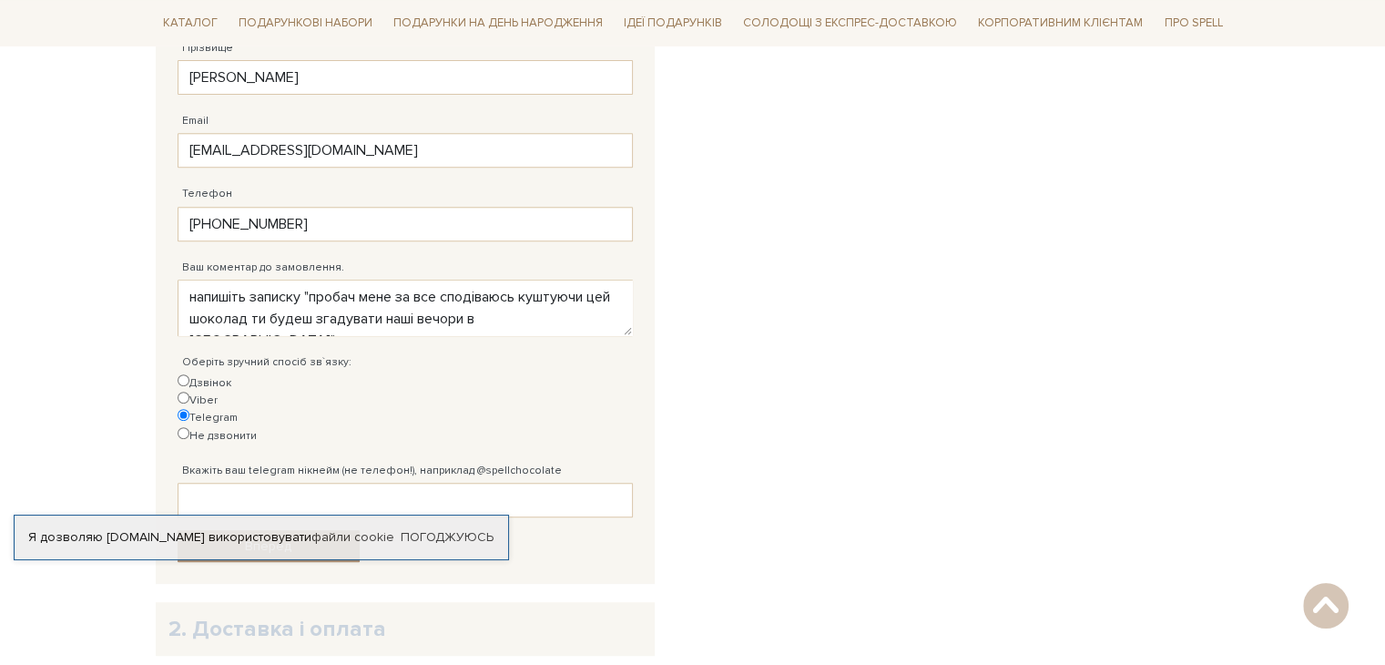
click at [388, 614] on h2 "2. Доставка і оплата" at bounding box center [404, 628] width 473 height 28
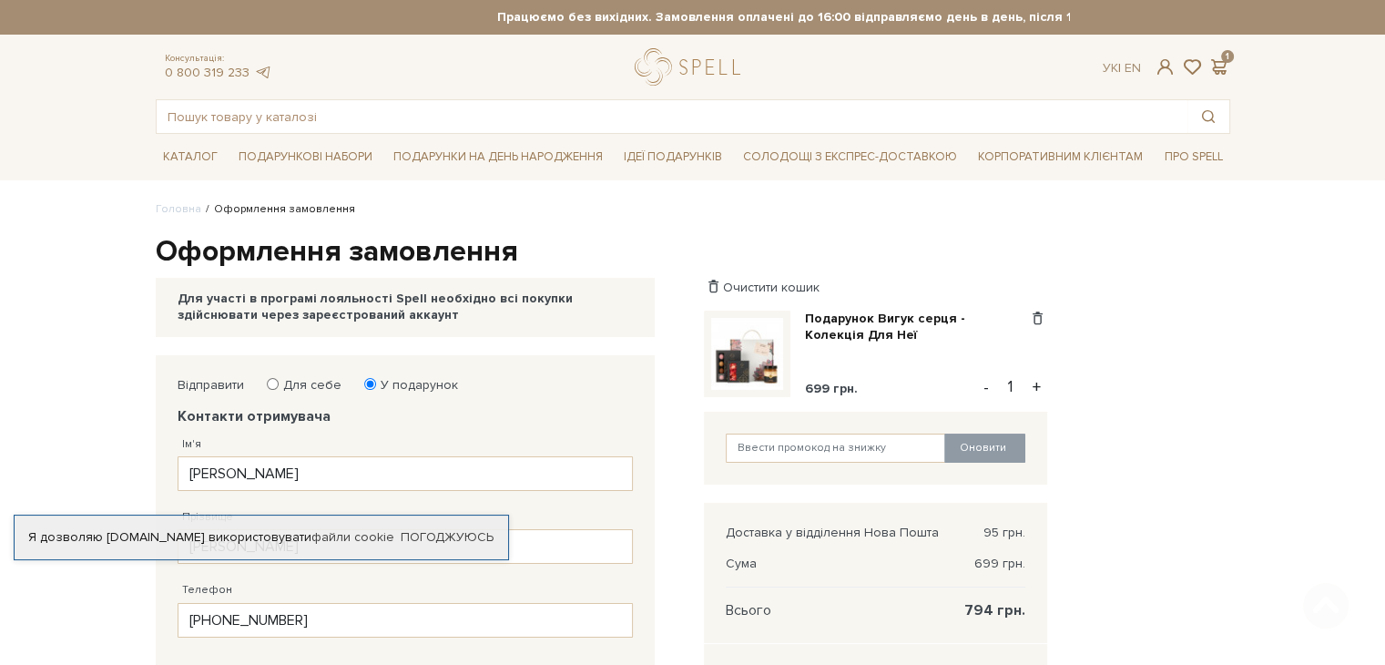
scroll to position [1078, 0]
